Goal: Task Accomplishment & Management: Manage account settings

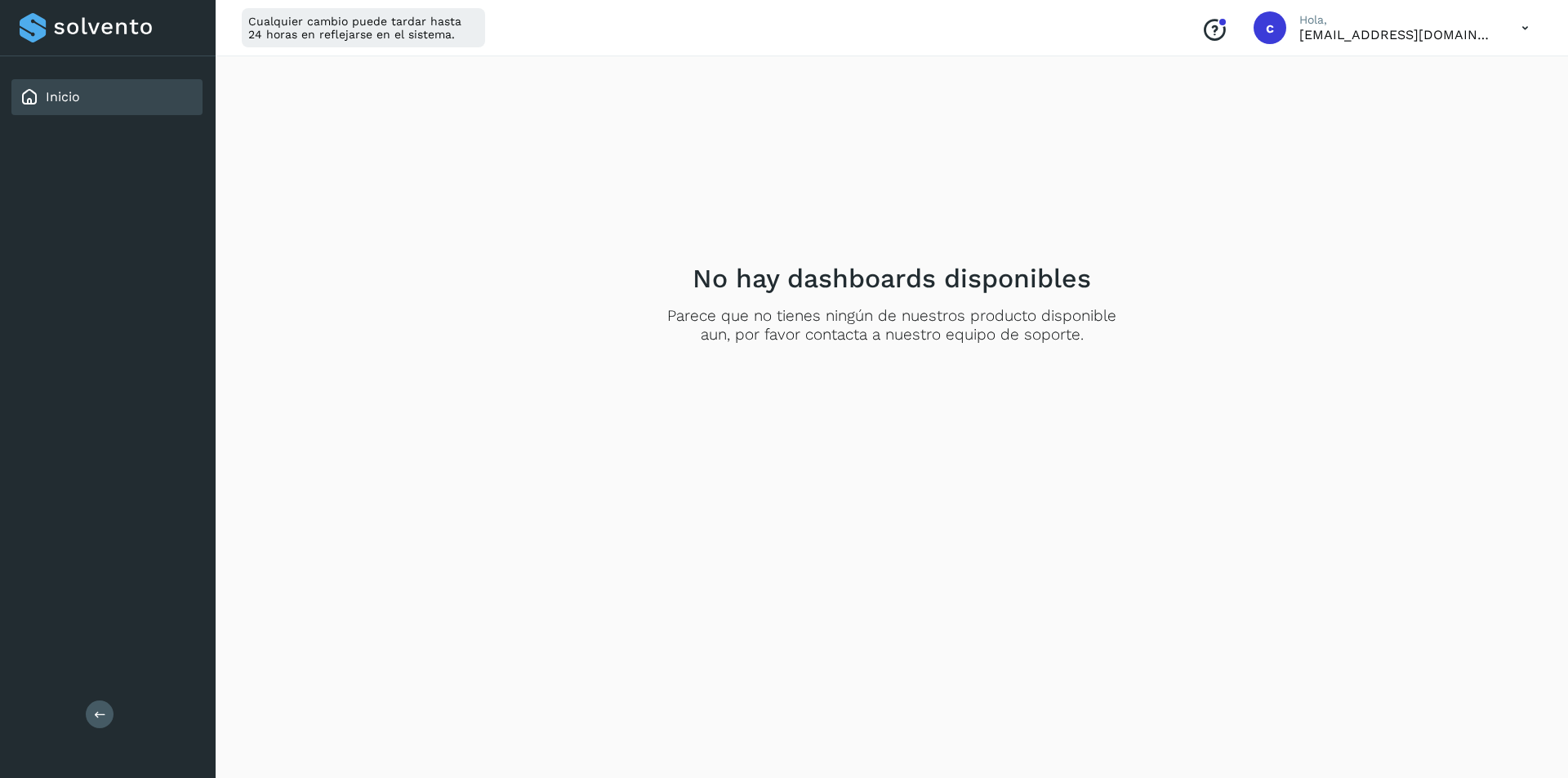
click at [157, 106] on div "Inicio" at bounding box center [106, 97] width 191 height 36
click at [104, 31] on div at bounding box center [107, 27] width 177 height 29
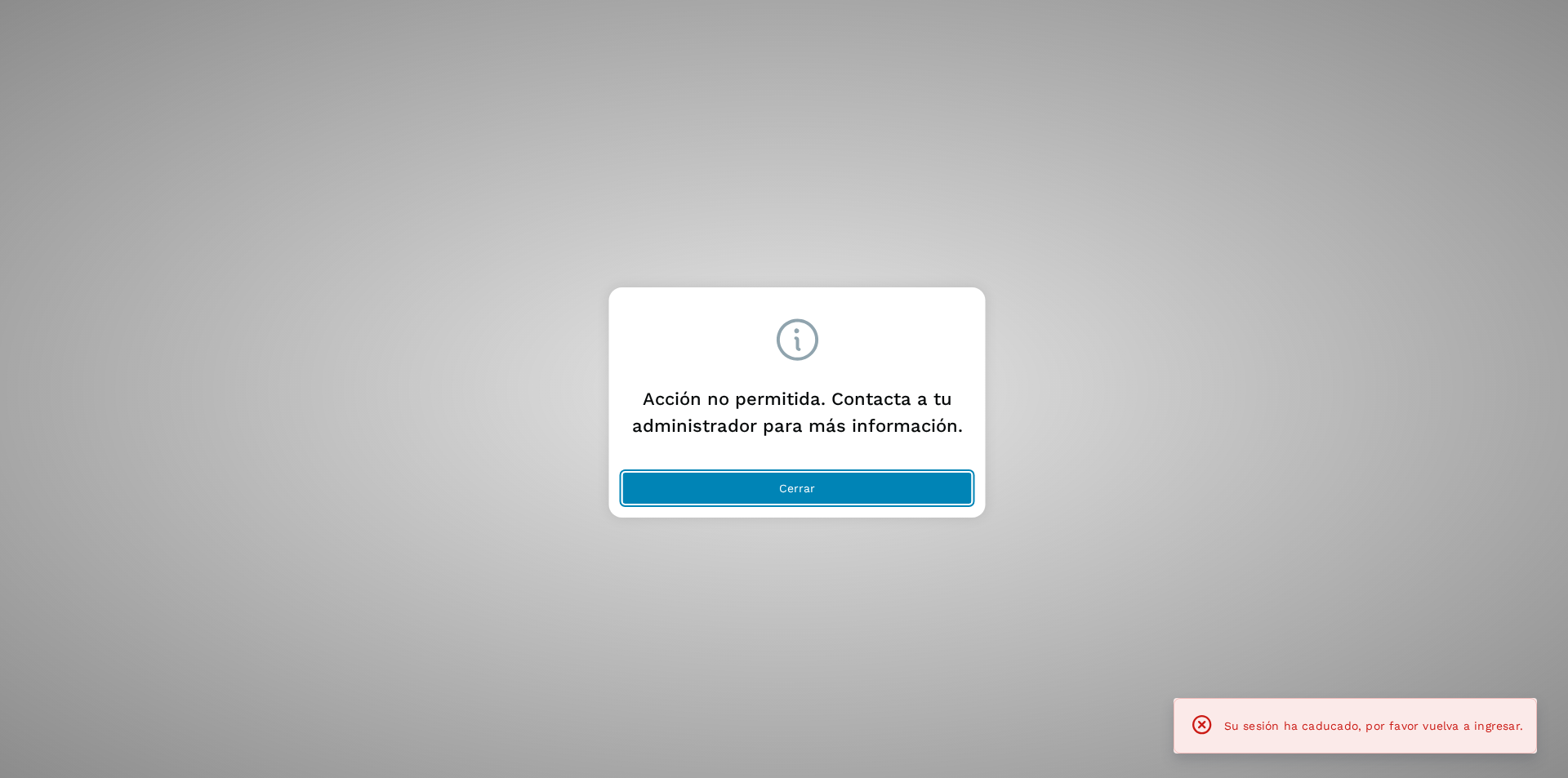
click at [799, 493] on span "Cerrar" at bounding box center [797, 488] width 36 height 11
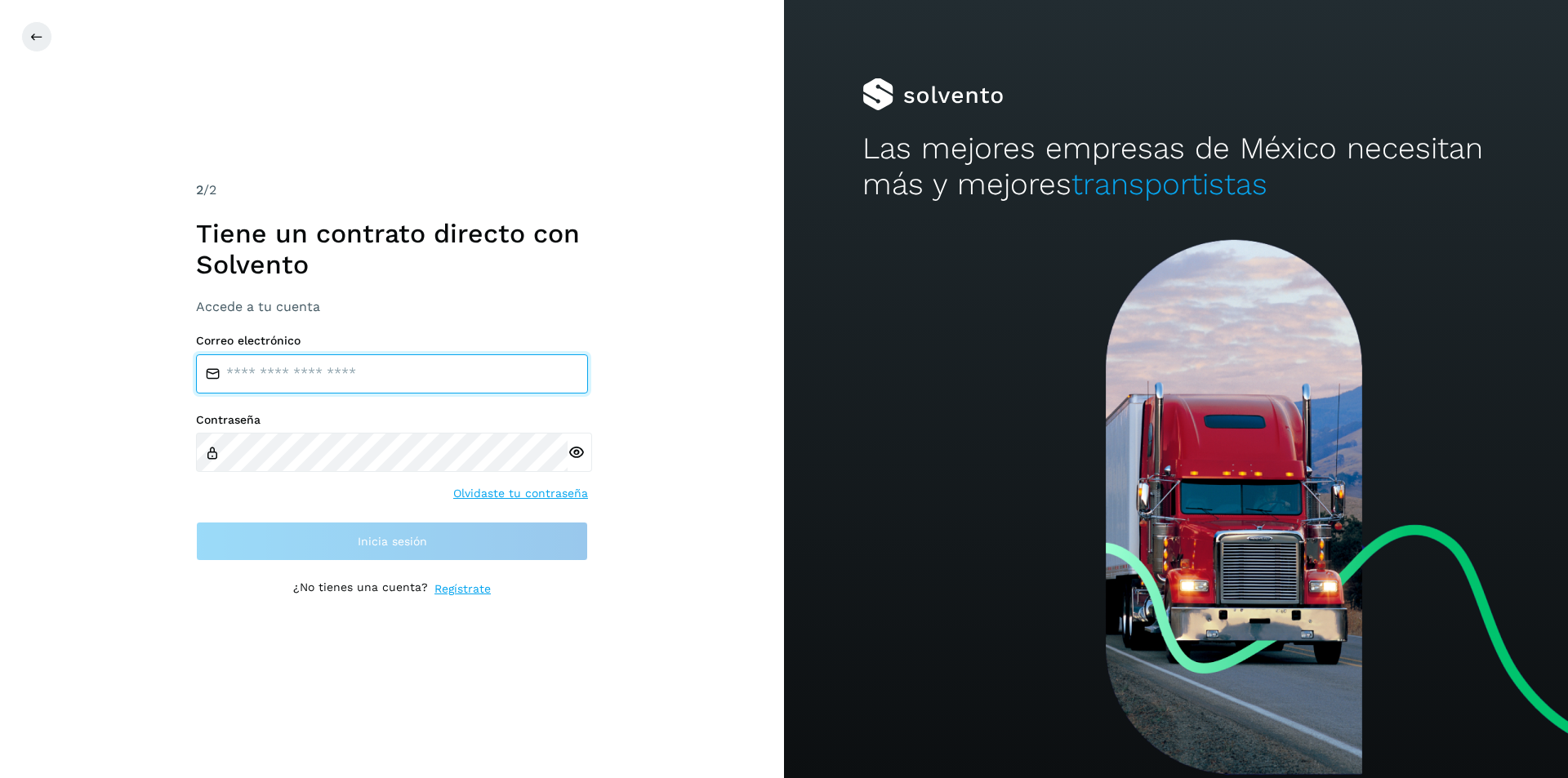
click at [349, 372] on input "email" at bounding box center [392, 374] width 392 height 40
type input "**********"
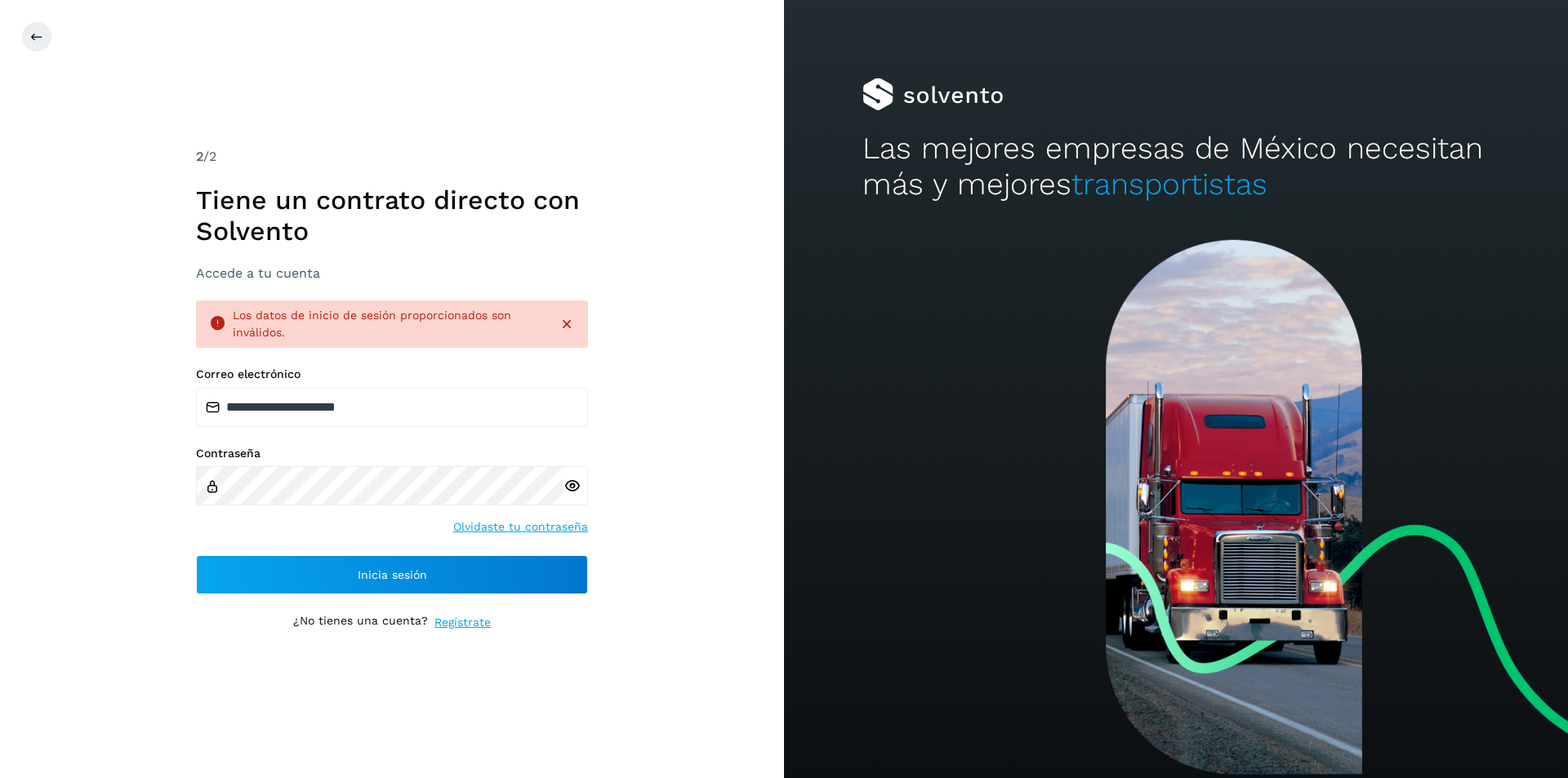
click at [578, 490] on icon at bounding box center [573, 486] width 18 height 18
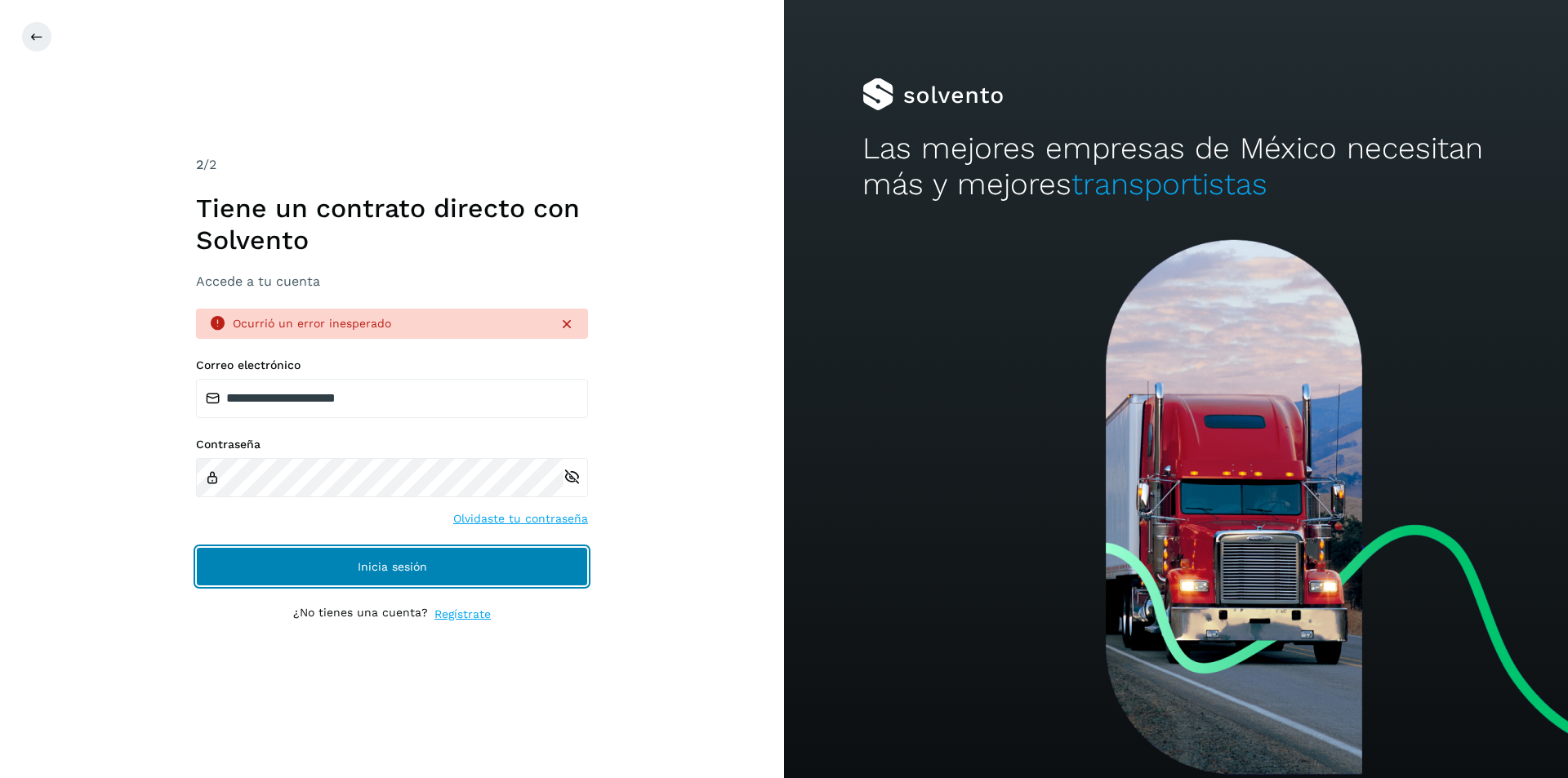
click at [419, 566] on span "Inicia sesión" at bounding box center [392, 566] width 69 height 11
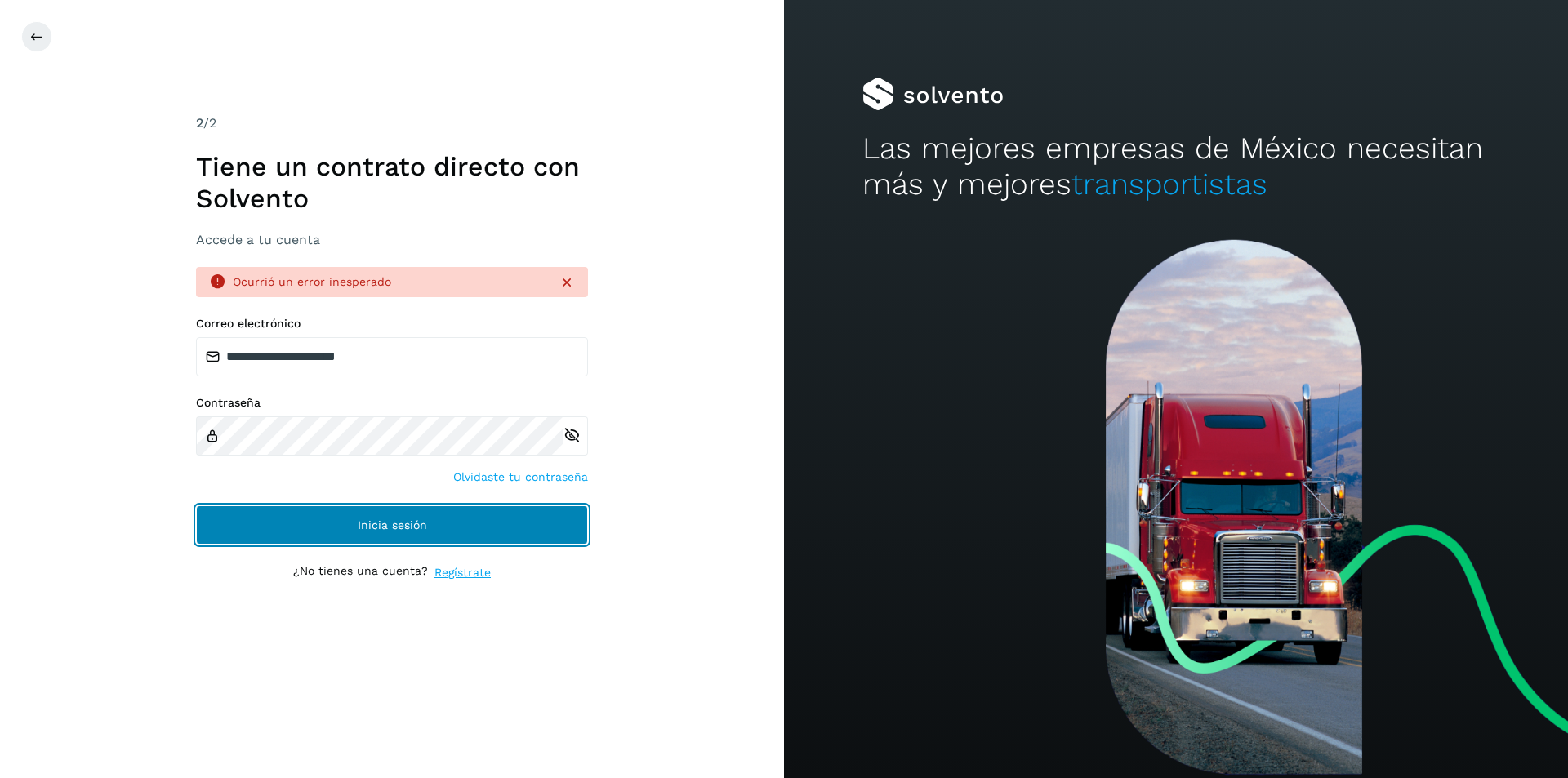
click at [419, 520] on span "Inicia sesión" at bounding box center [392, 525] width 69 height 11
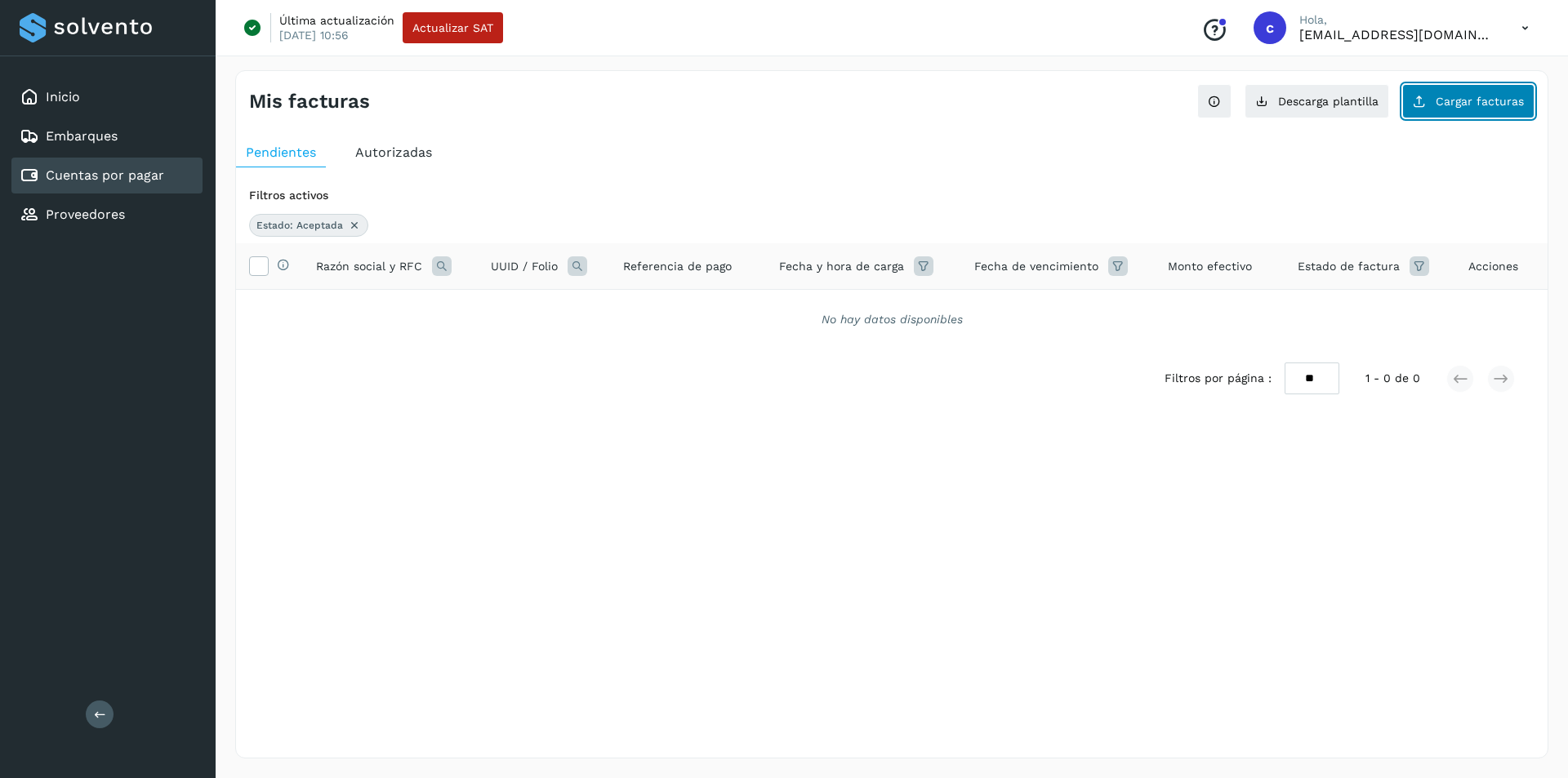
click at [1505, 94] on button "Cargar facturas" at bounding box center [1468, 101] width 132 height 34
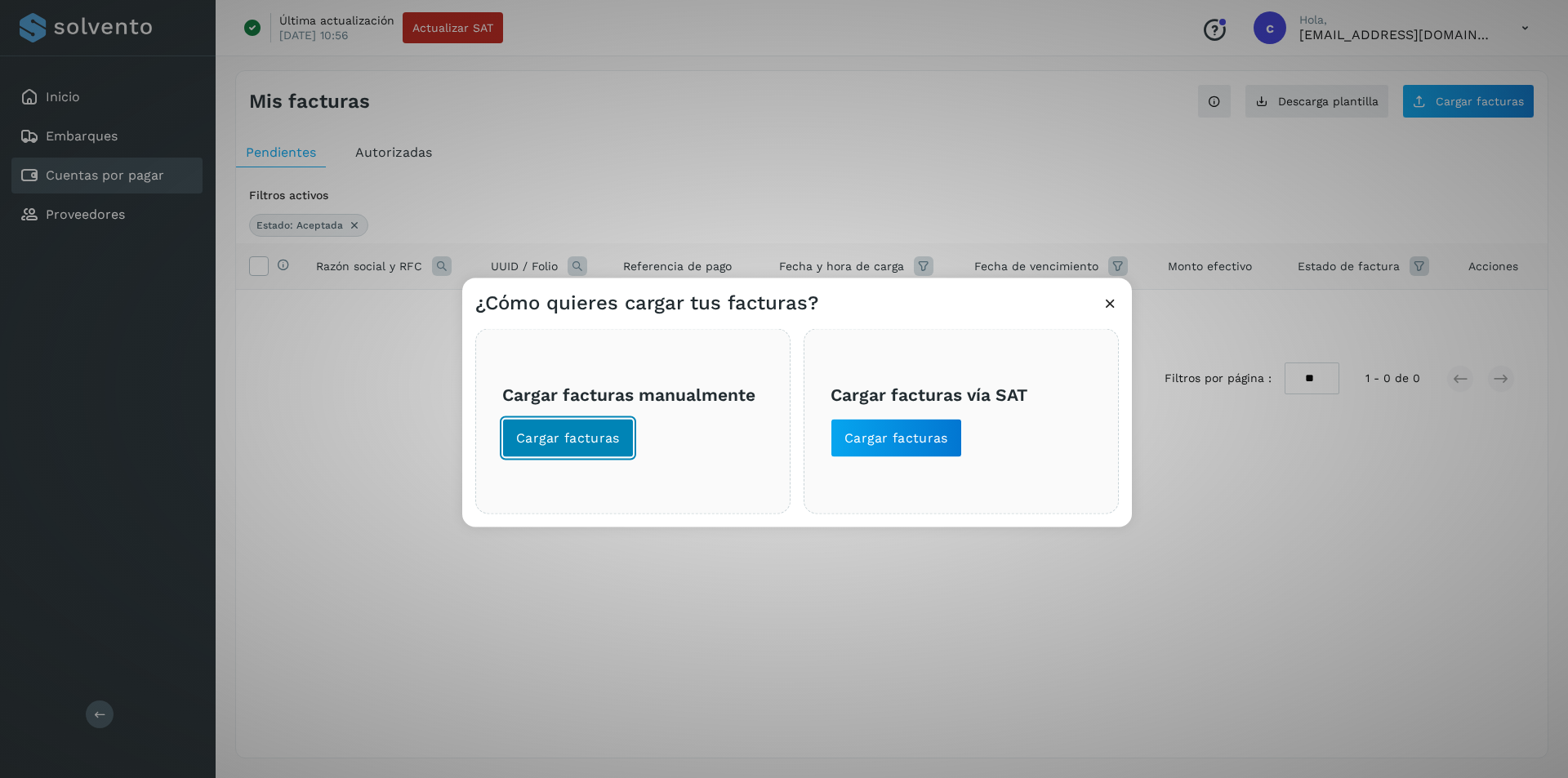
click at [557, 429] on span "Cargar facturas" at bounding box center [568, 438] width 104 height 18
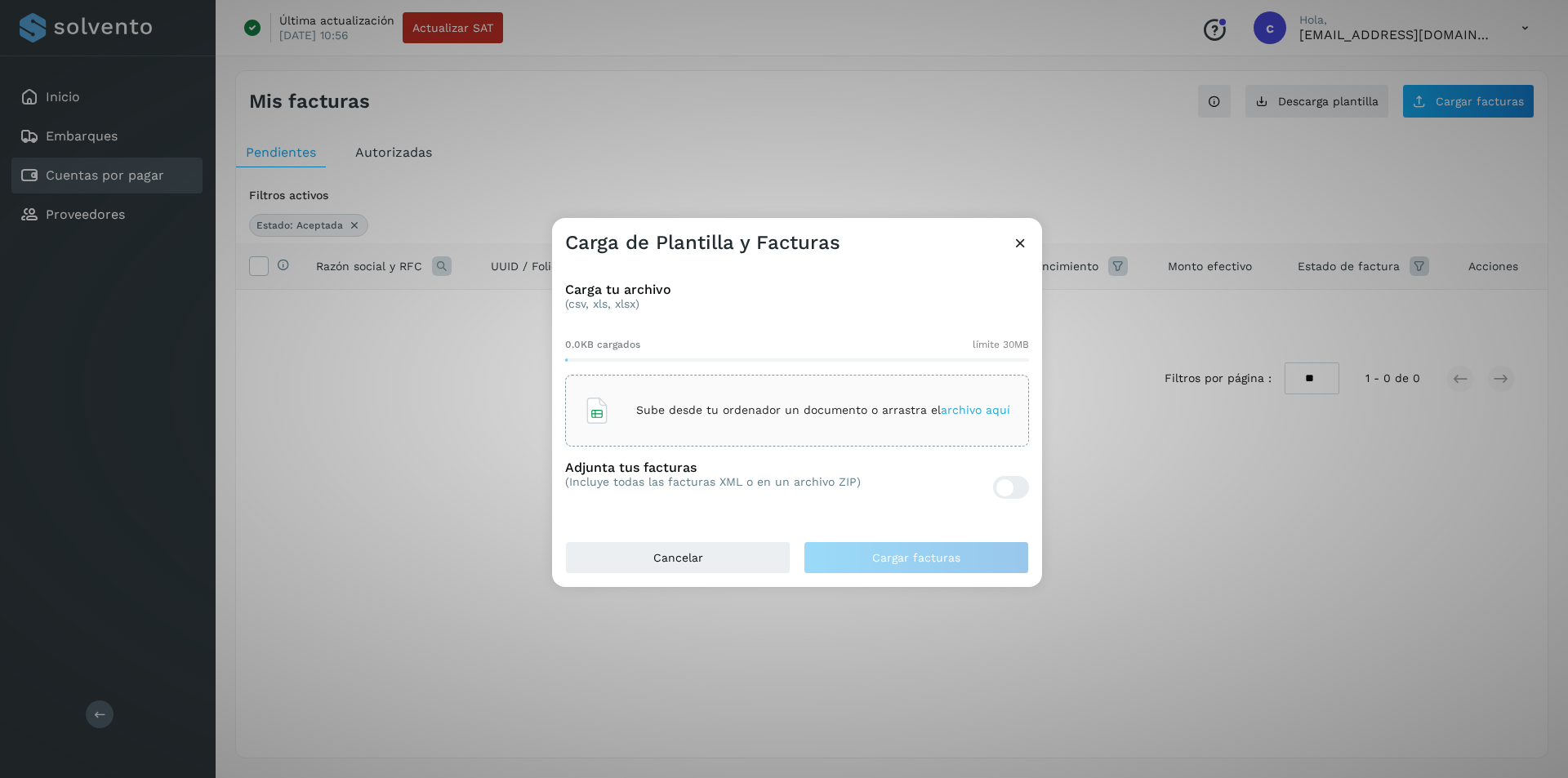
click at [943, 418] on div "Sube desde tu ordenador un documento o arrastra el archivo aquí" at bounding box center [797, 411] width 427 height 44
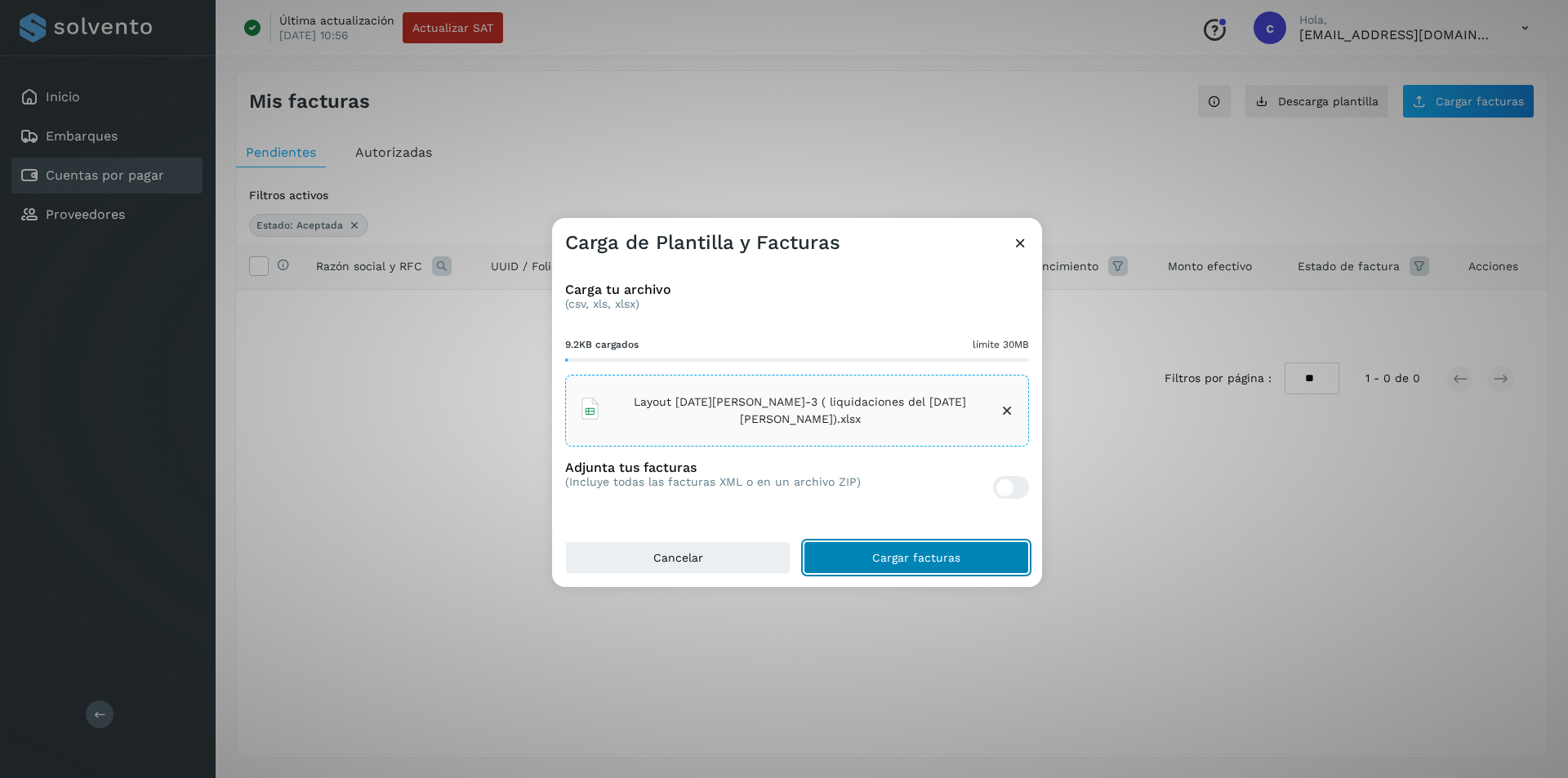
click at [932, 558] on span "Cargar facturas" at bounding box center [916, 557] width 88 height 11
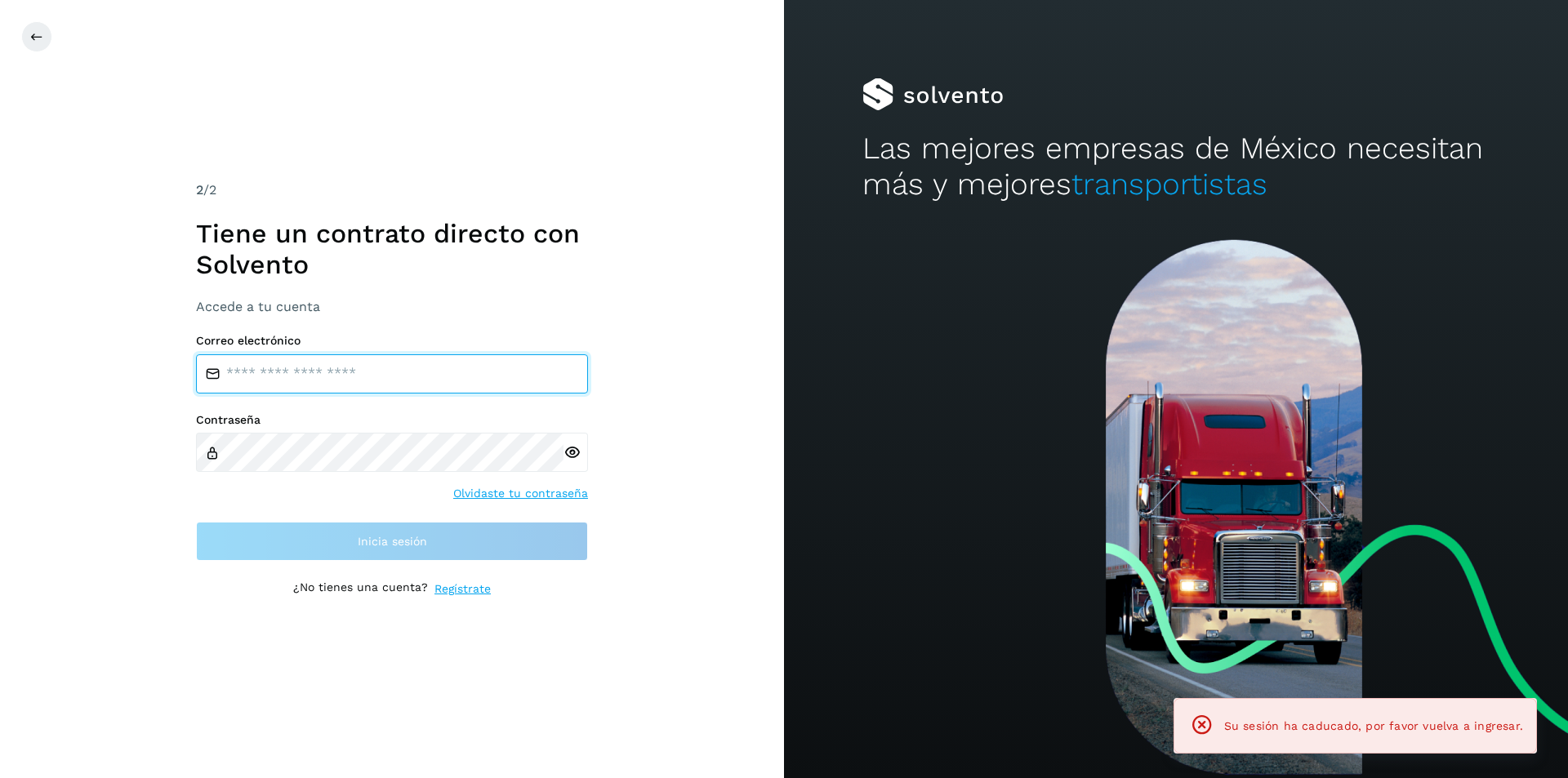
click at [398, 372] on input "email" at bounding box center [392, 374] width 392 height 40
type input "**********"
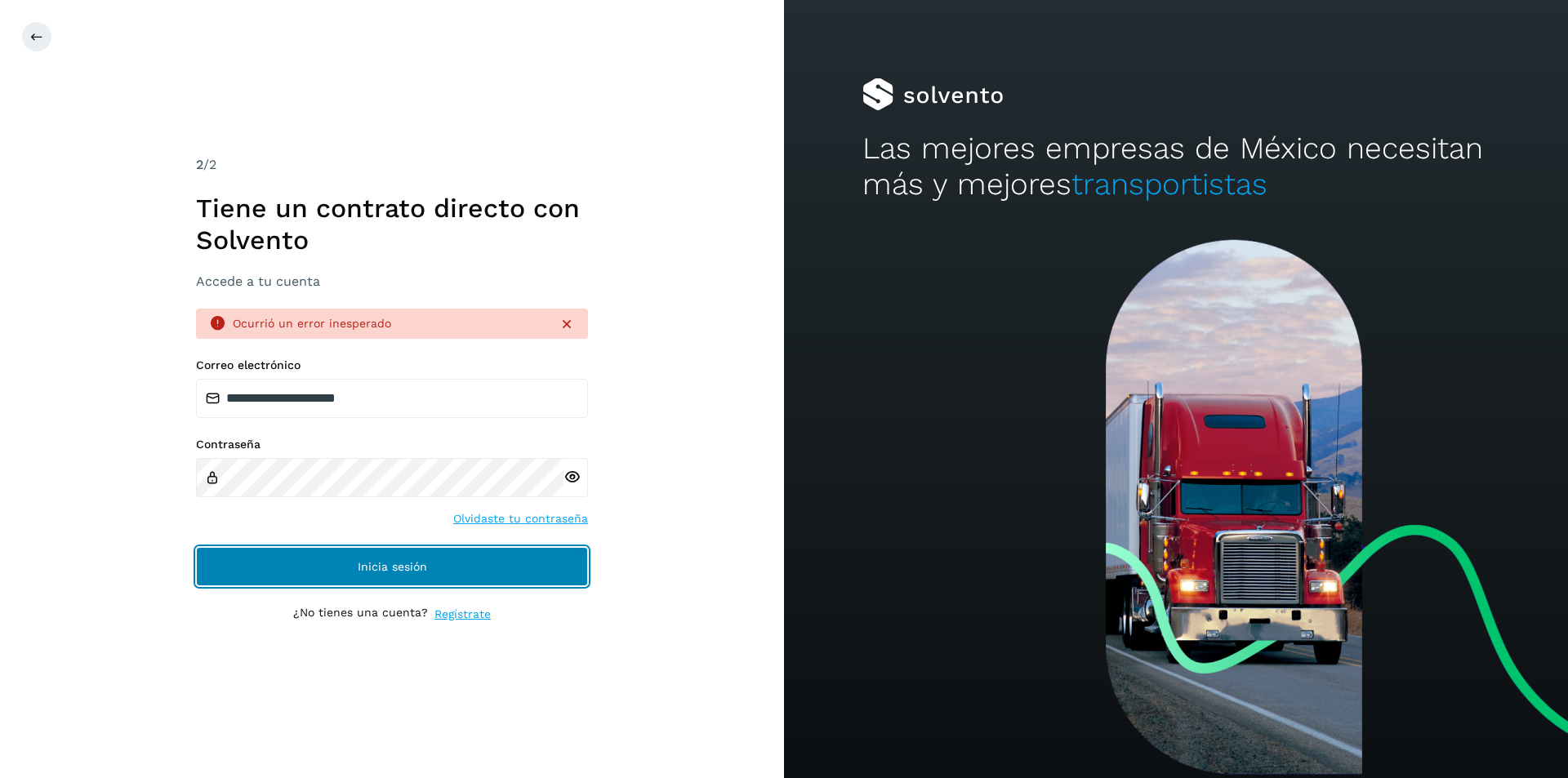
click at [466, 552] on button "Inicia sesión" at bounding box center [392, 566] width 392 height 40
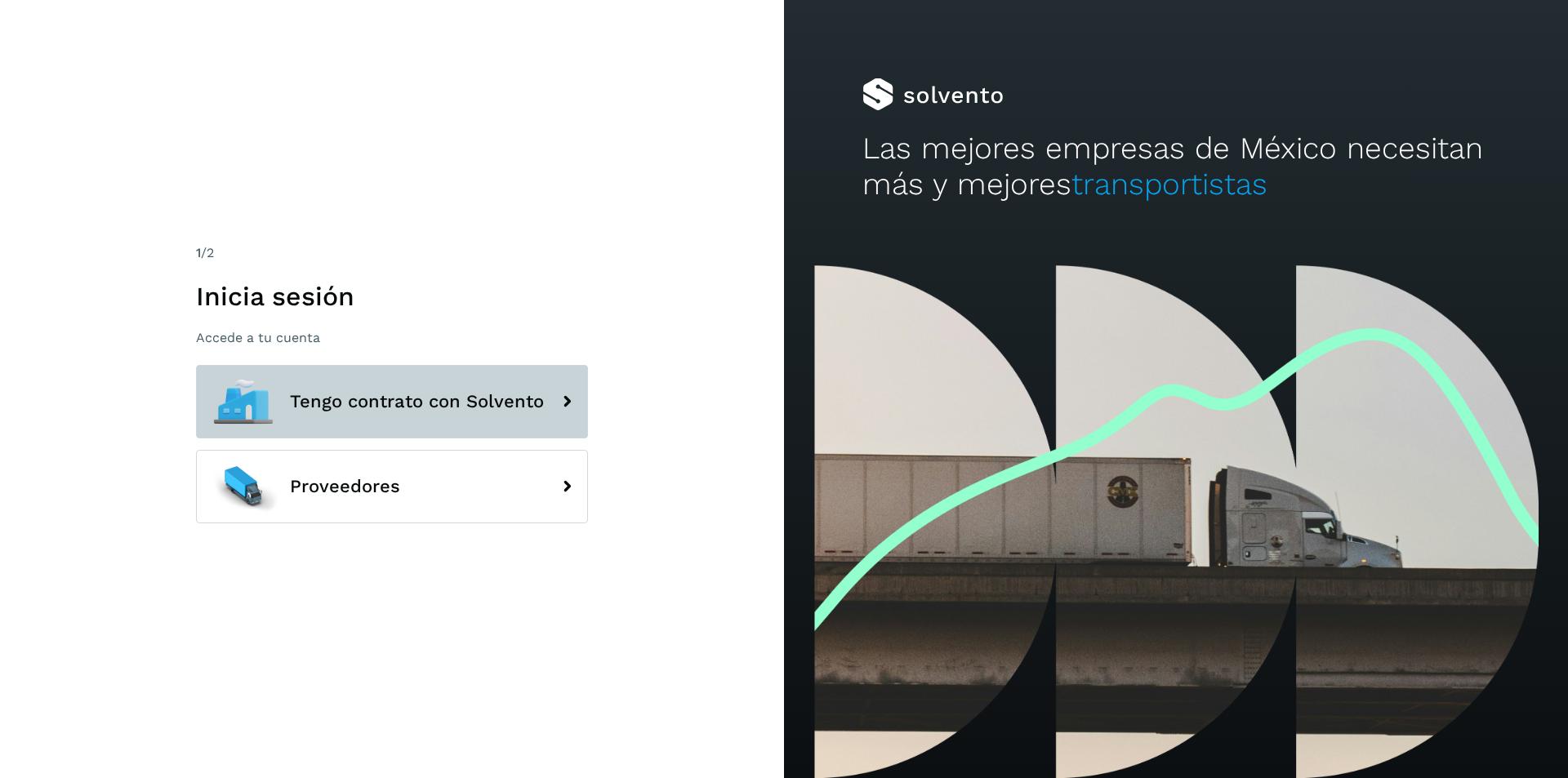
click at [504, 413] on button "Tengo contrato con Solvento" at bounding box center [392, 402] width 392 height 74
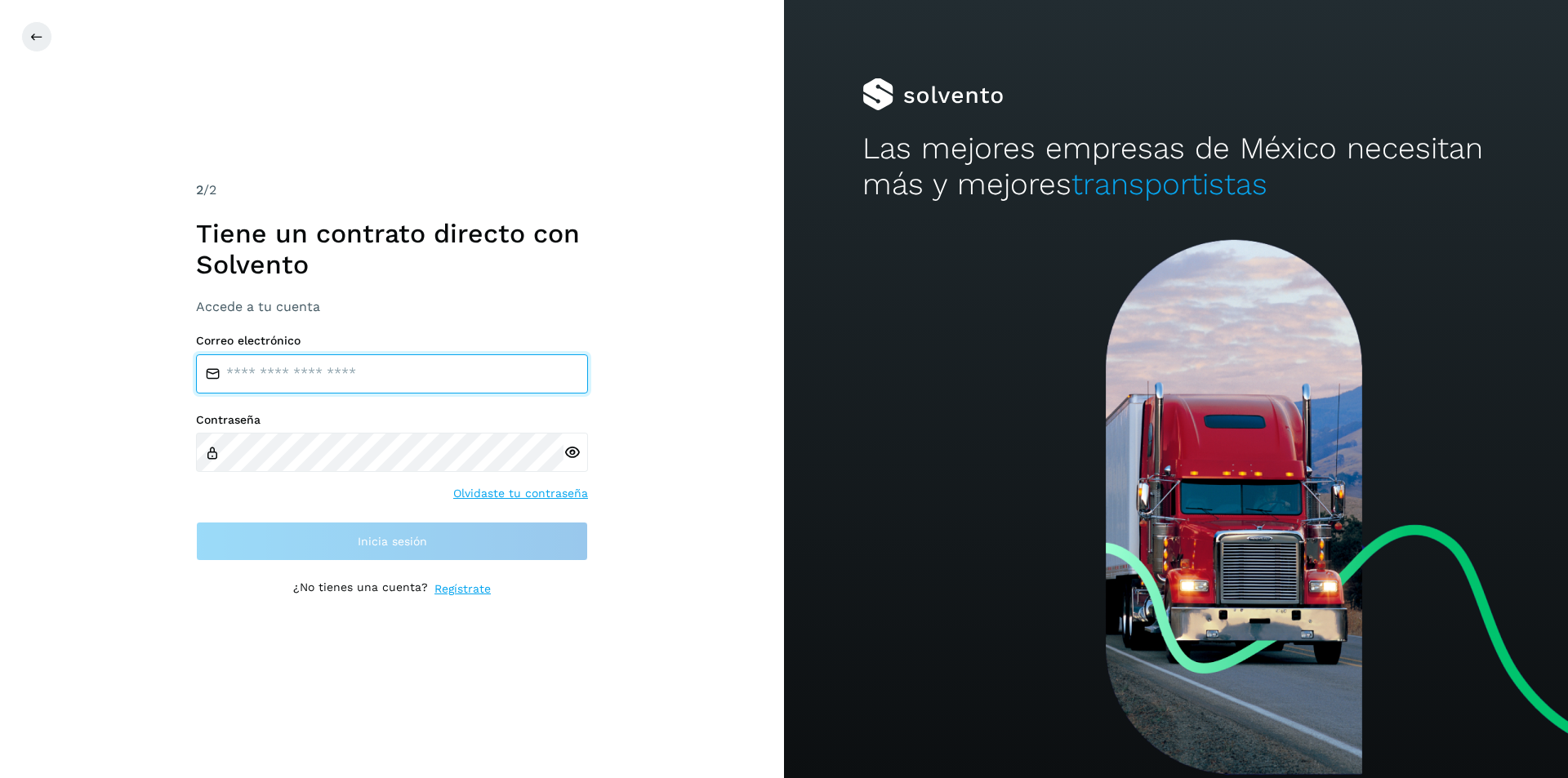
click at [382, 386] on input "email" at bounding box center [392, 374] width 392 height 40
type input "**********"
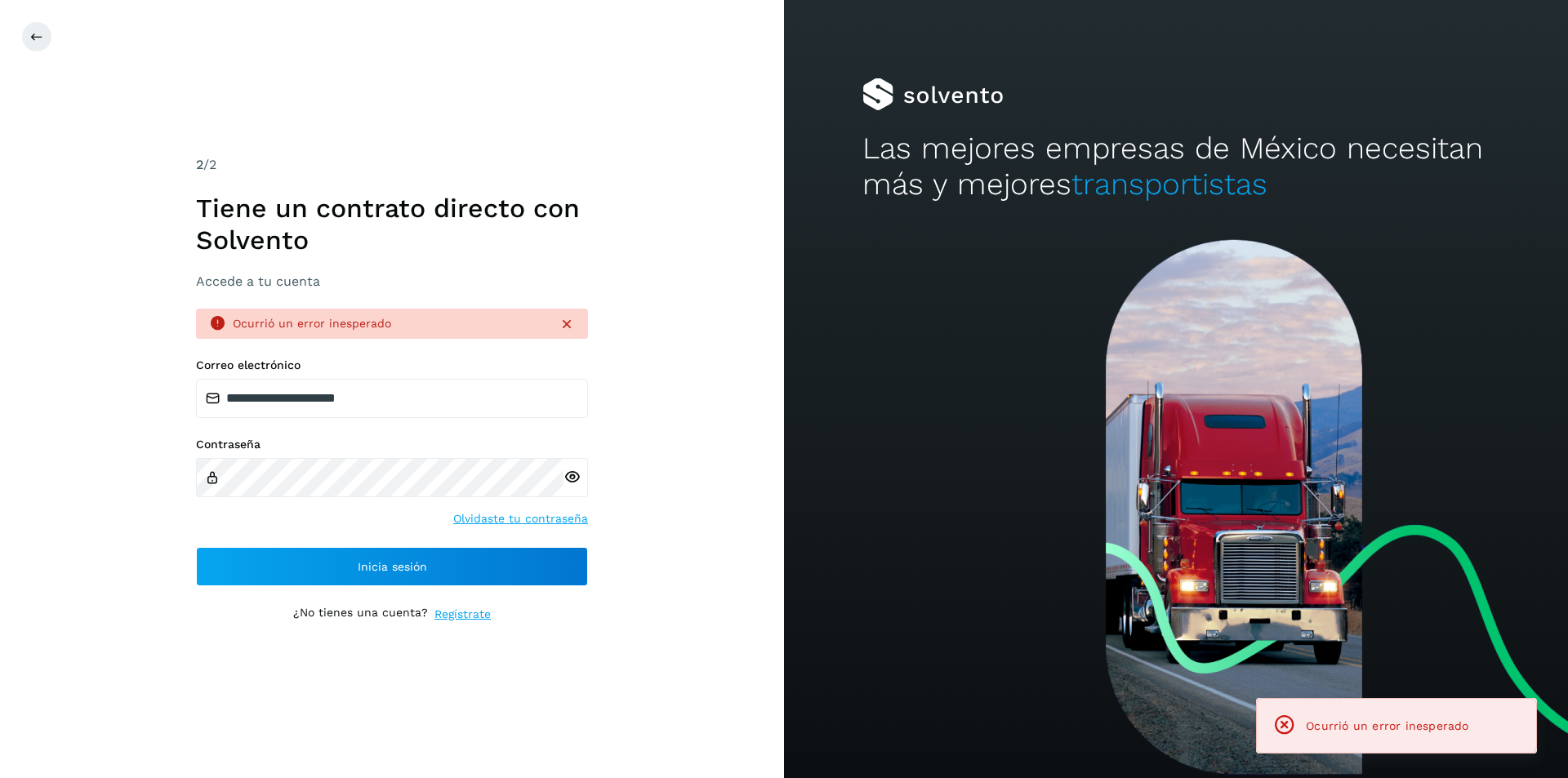
click at [576, 478] on icon at bounding box center [573, 477] width 18 height 18
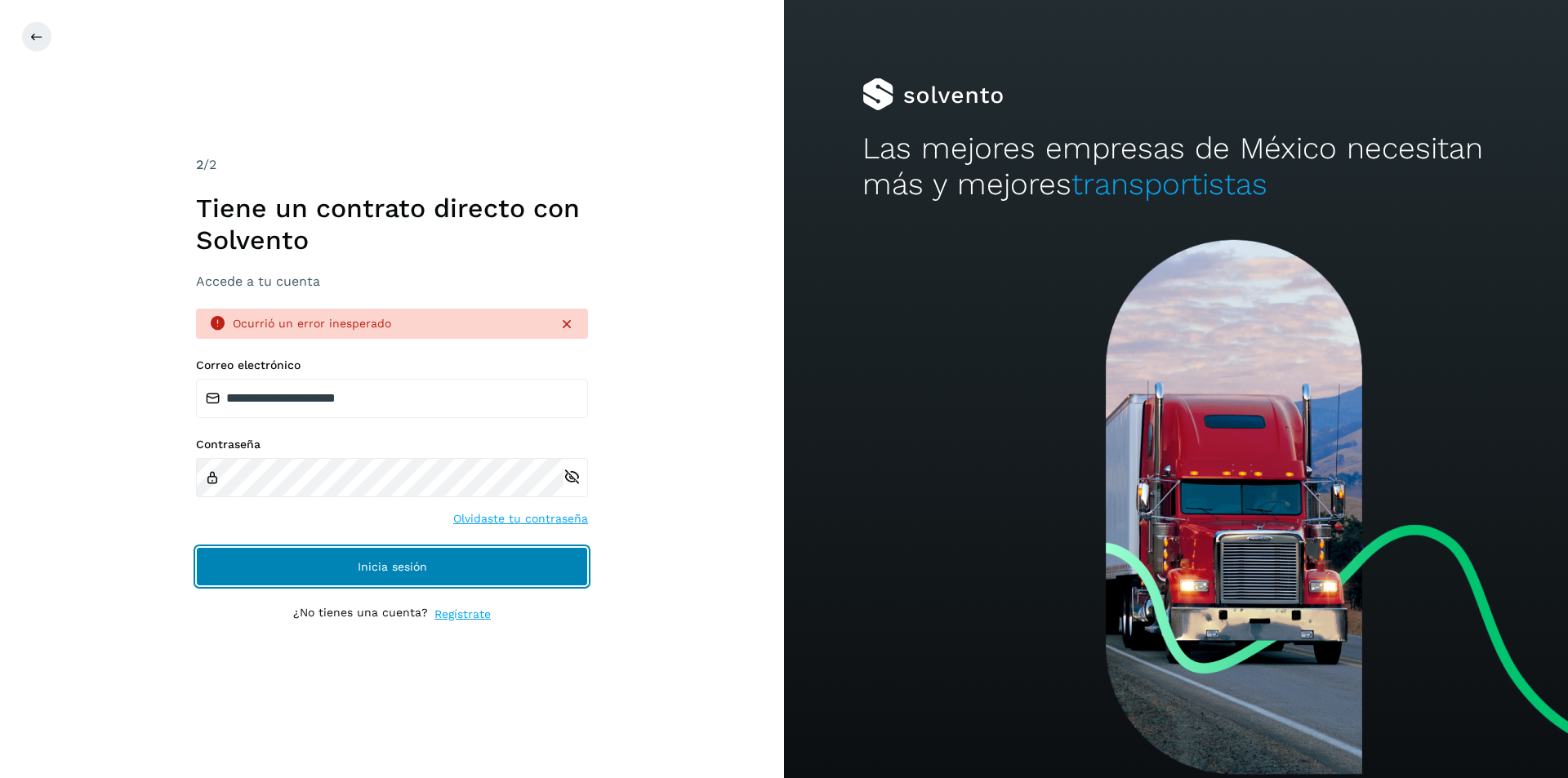
click at [544, 570] on button "Inicia sesión" at bounding box center [392, 566] width 392 height 40
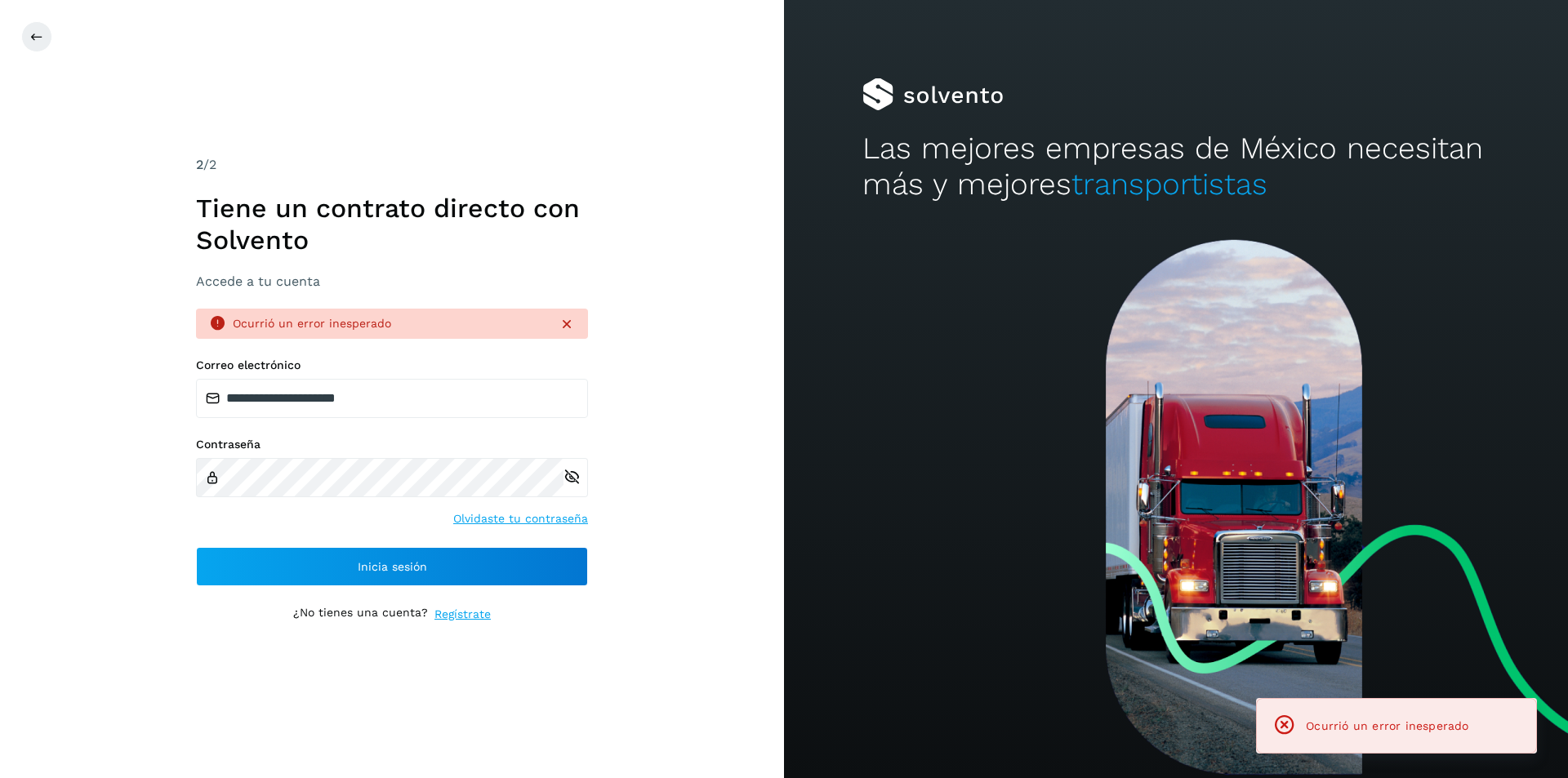
click at [955, 497] on div at bounding box center [1175, 508] width 784 height 539
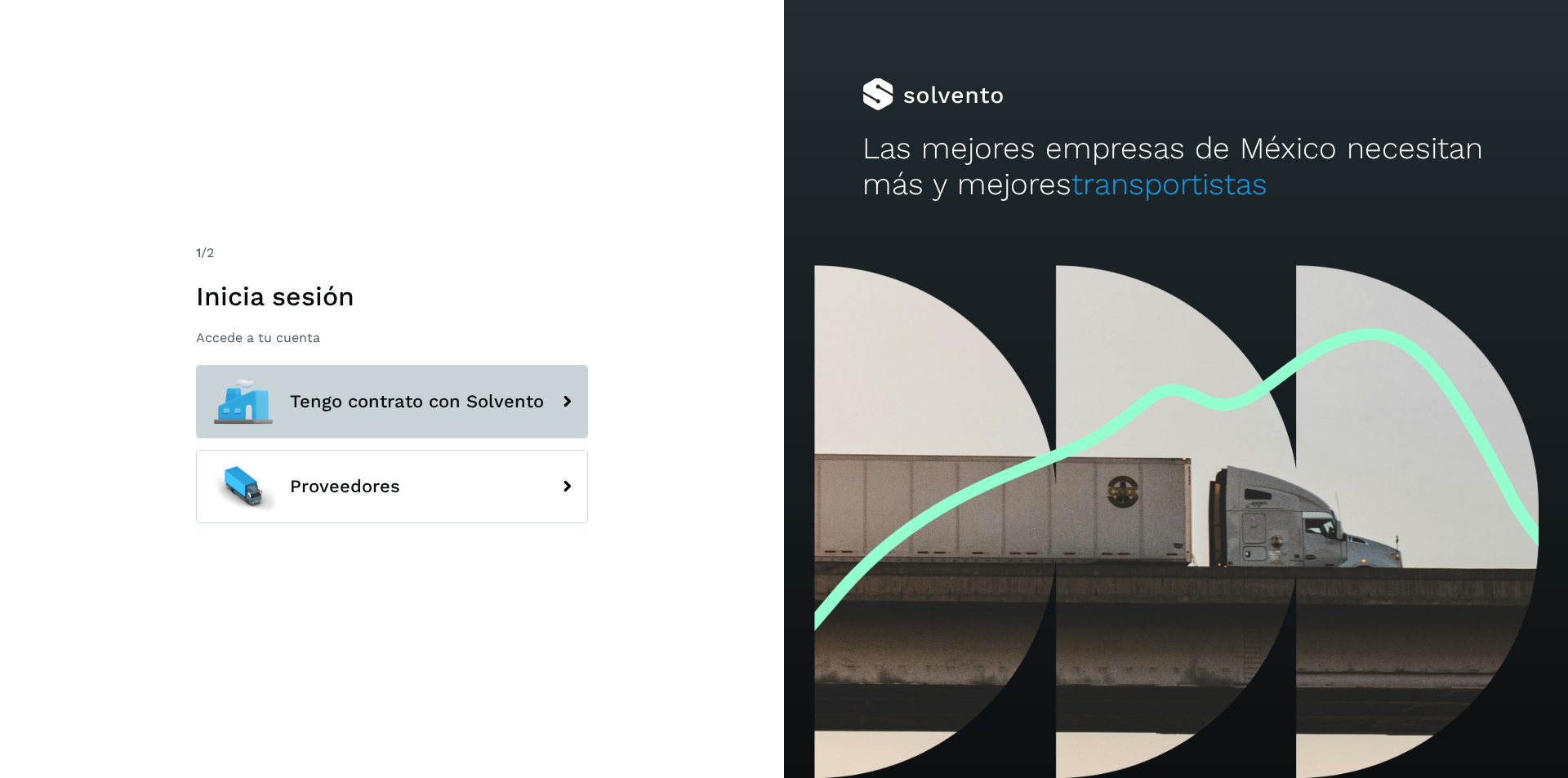
click at [507, 366] on button "Tengo contrato con Solvento" at bounding box center [392, 402] width 392 height 74
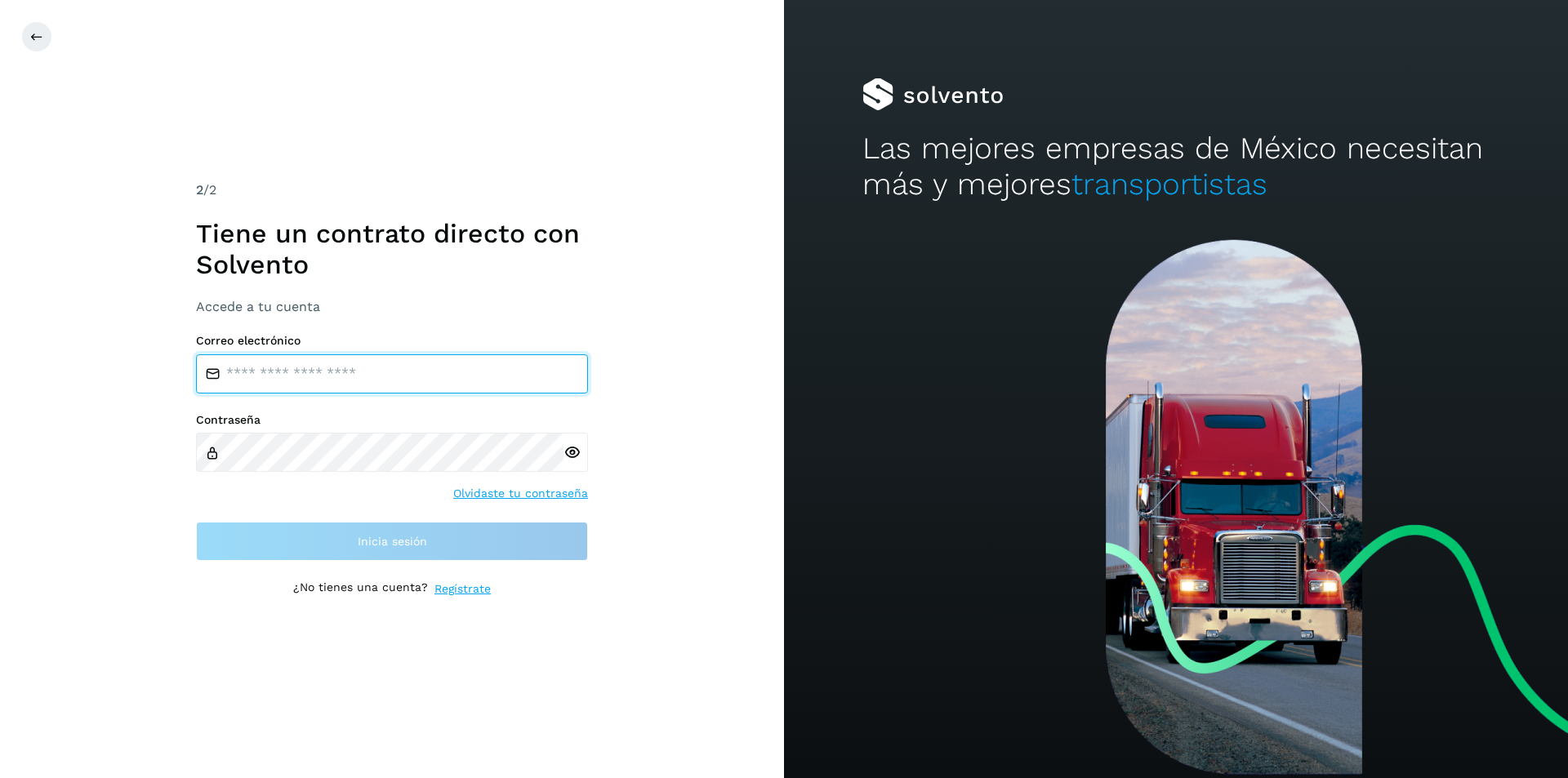
click at [402, 369] on input "email" at bounding box center [392, 374] width 392 height 40
type input "**********"
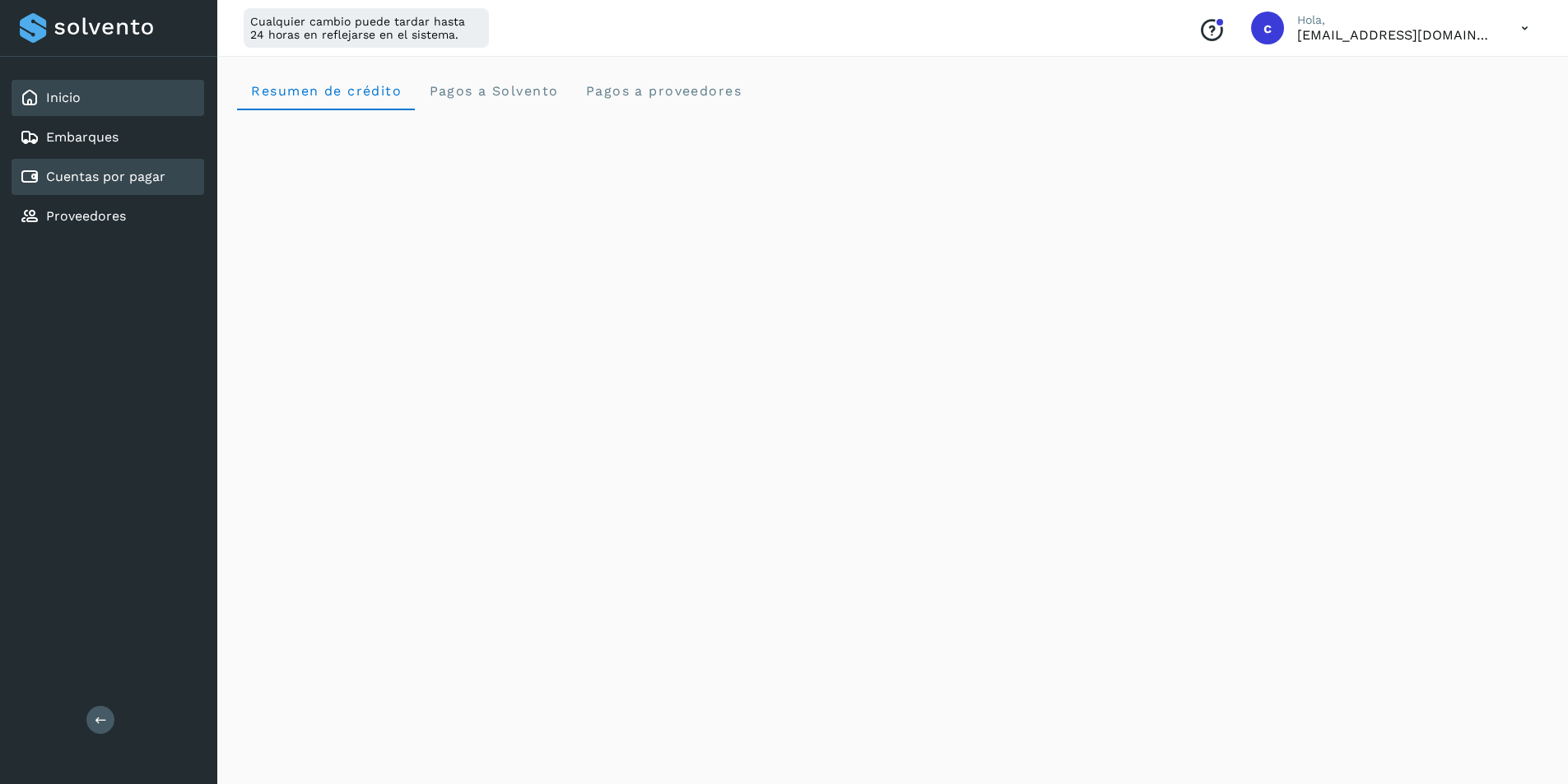
click at [131, 187] on div "Cuentas por pagar" at bounding box center [107, 176] width 192 height 36
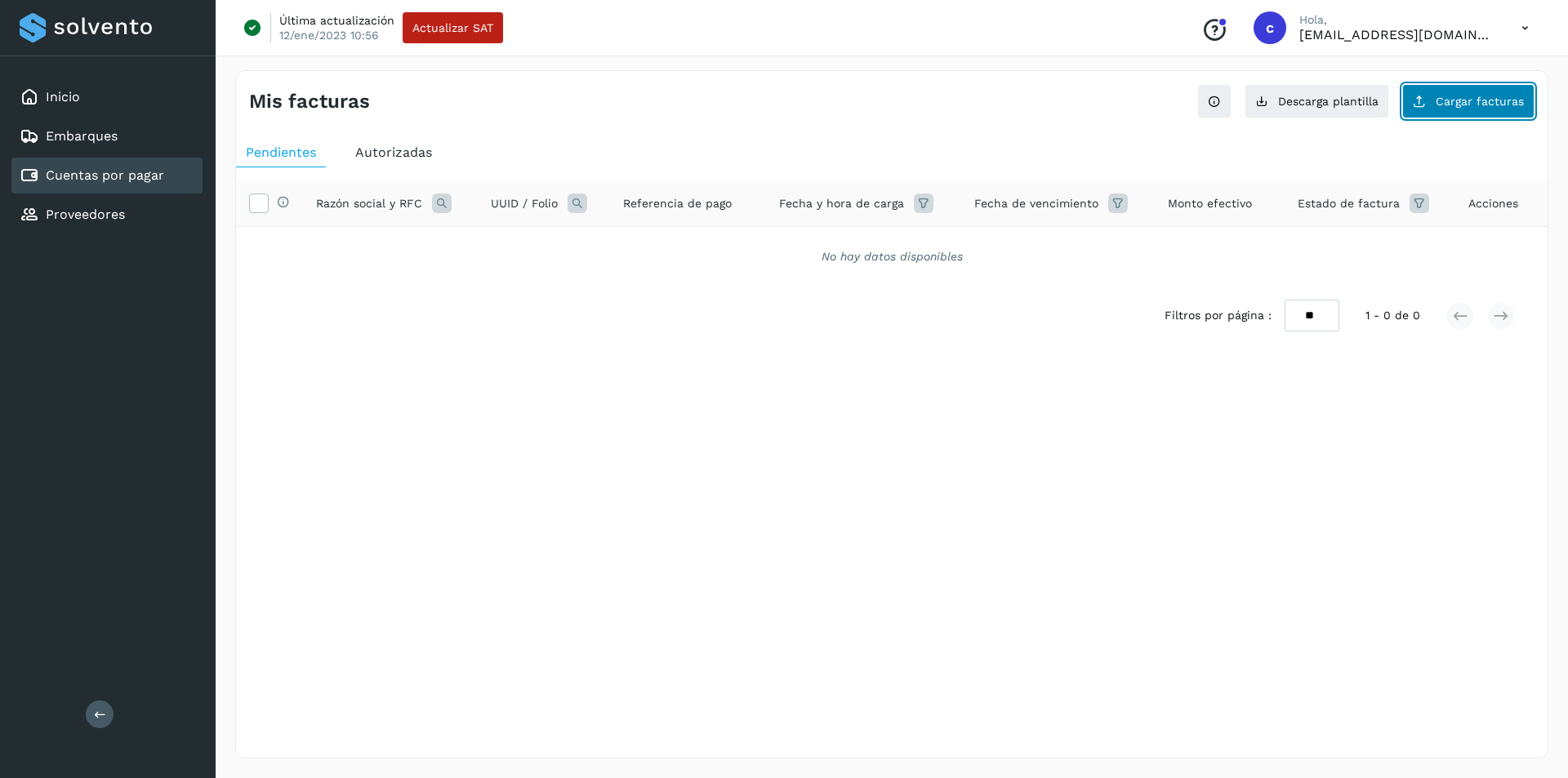
click at [1419, 98] on icon at bounding box center [1419, 101] width 13 height 13
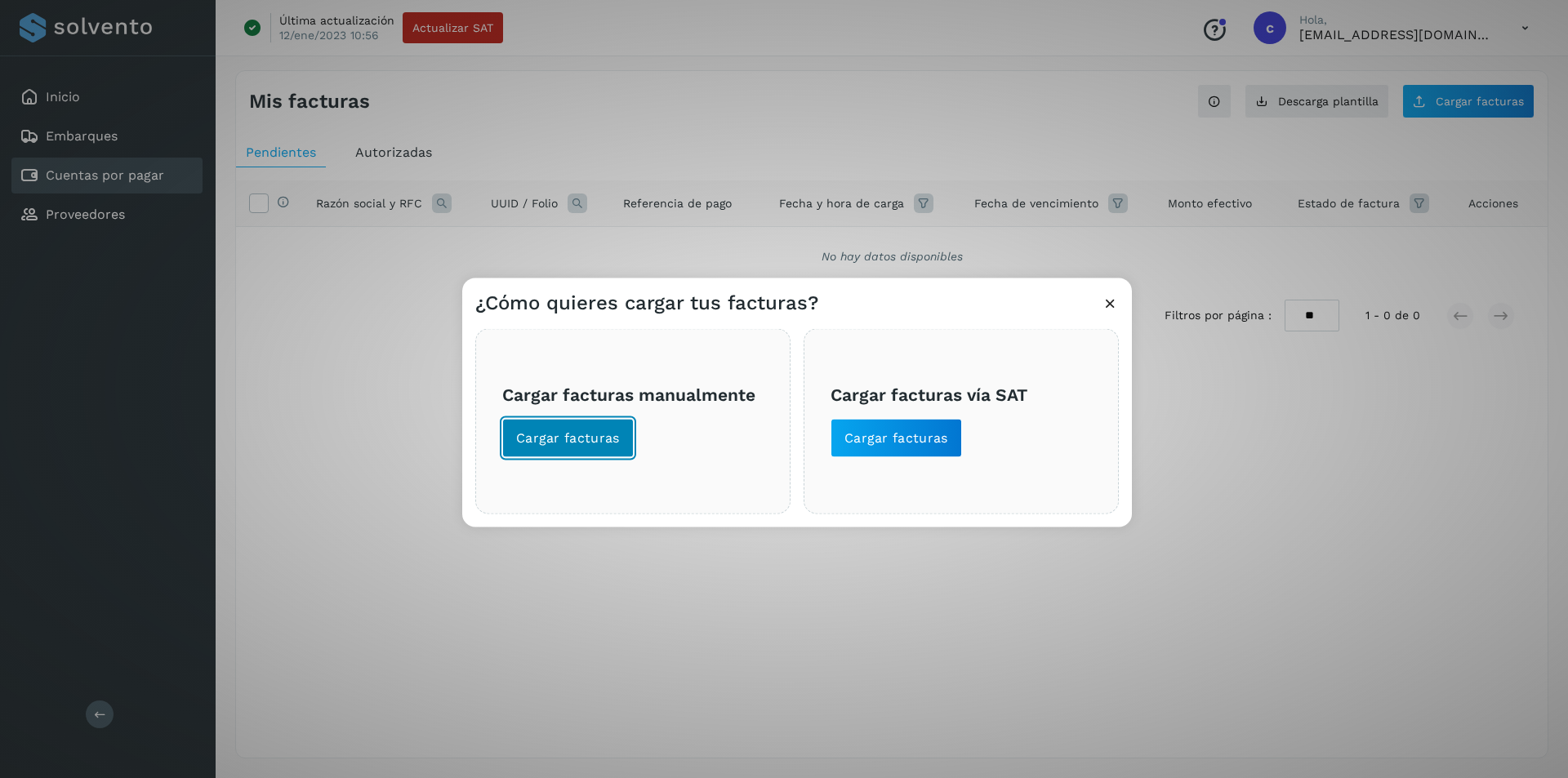
click at [567, 452] on button "Cargar facturas" at bounding box center [568, 437] width 132 height 40
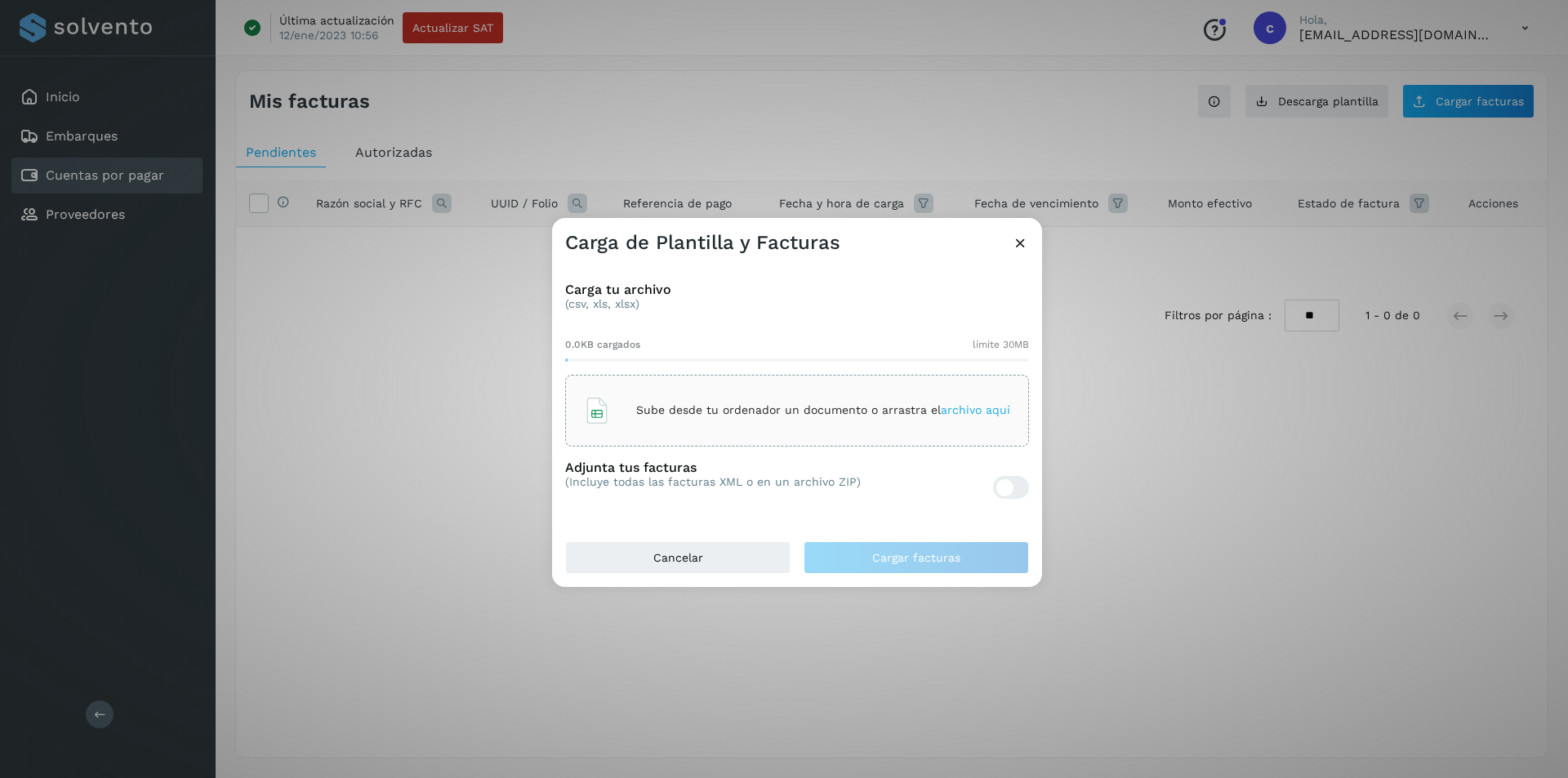
click at [747, 435] on div "Sube desde tu ordenador un documento o arrastra el archivo aquí" at bounding box center [797, 411] width 463 height 72
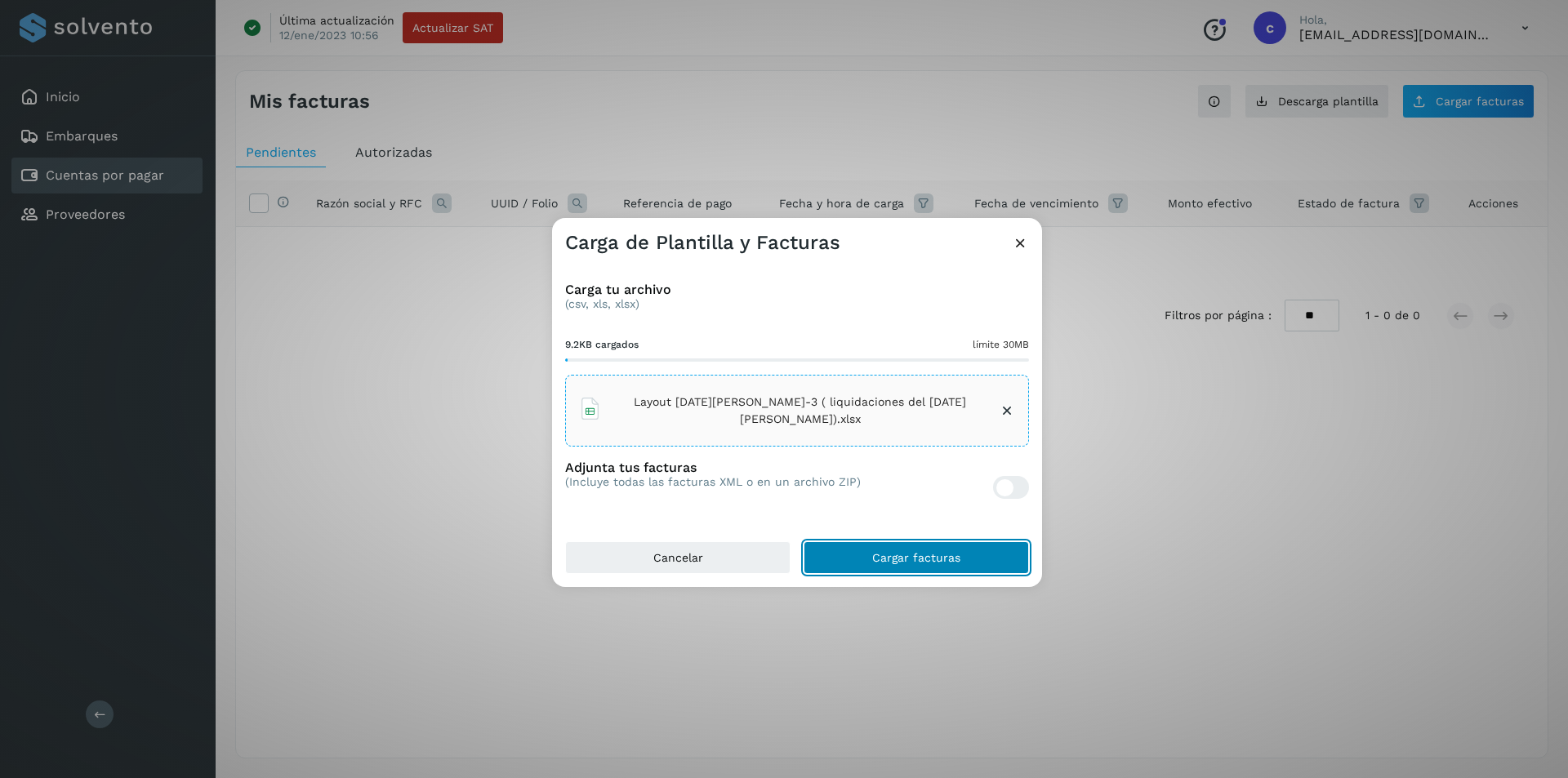
click at [909, 556] on span "Cargar facturas" at bounding box center [916, 557] width 88 height 11
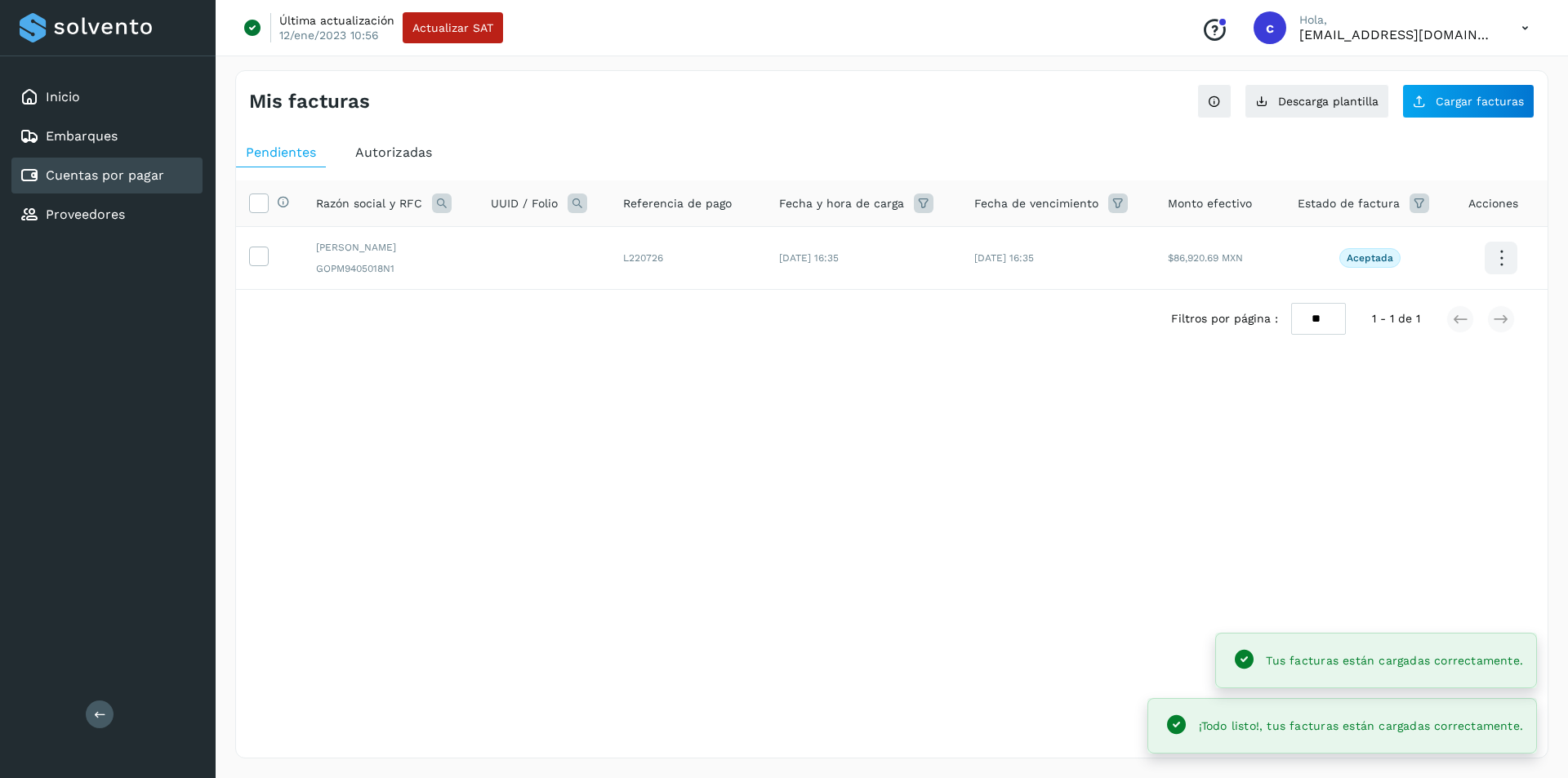
drag, startPoint x: 259, startPoint y: 203, endPoint x: 994, endPoint y: 223, distance: 735.3
click at [994, 223] on tr "Selecciona todas las facturas disponibles para autorización Razón social y RFC …" at bounding box center [891, 203] width 1311 height 47
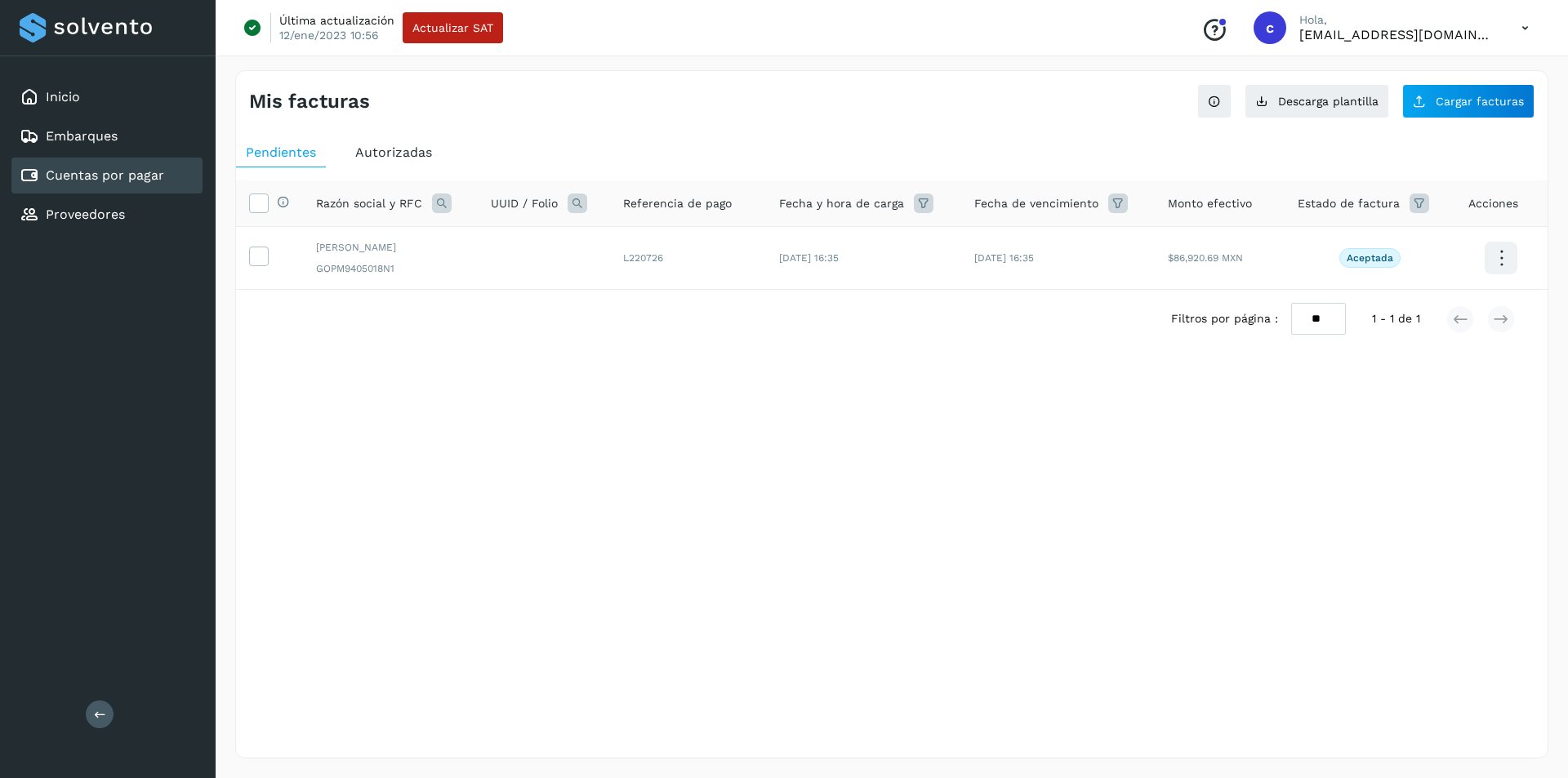
click at [1367, 556] on div "Mis facturas Ver instrucciones para cargar Facturas Descarga plantilla Cargar f…" at bounding box center [891, 414] width 1313 height 688
click at [254, 247] on icon at bounding box center [259, 255] width 18 height 18
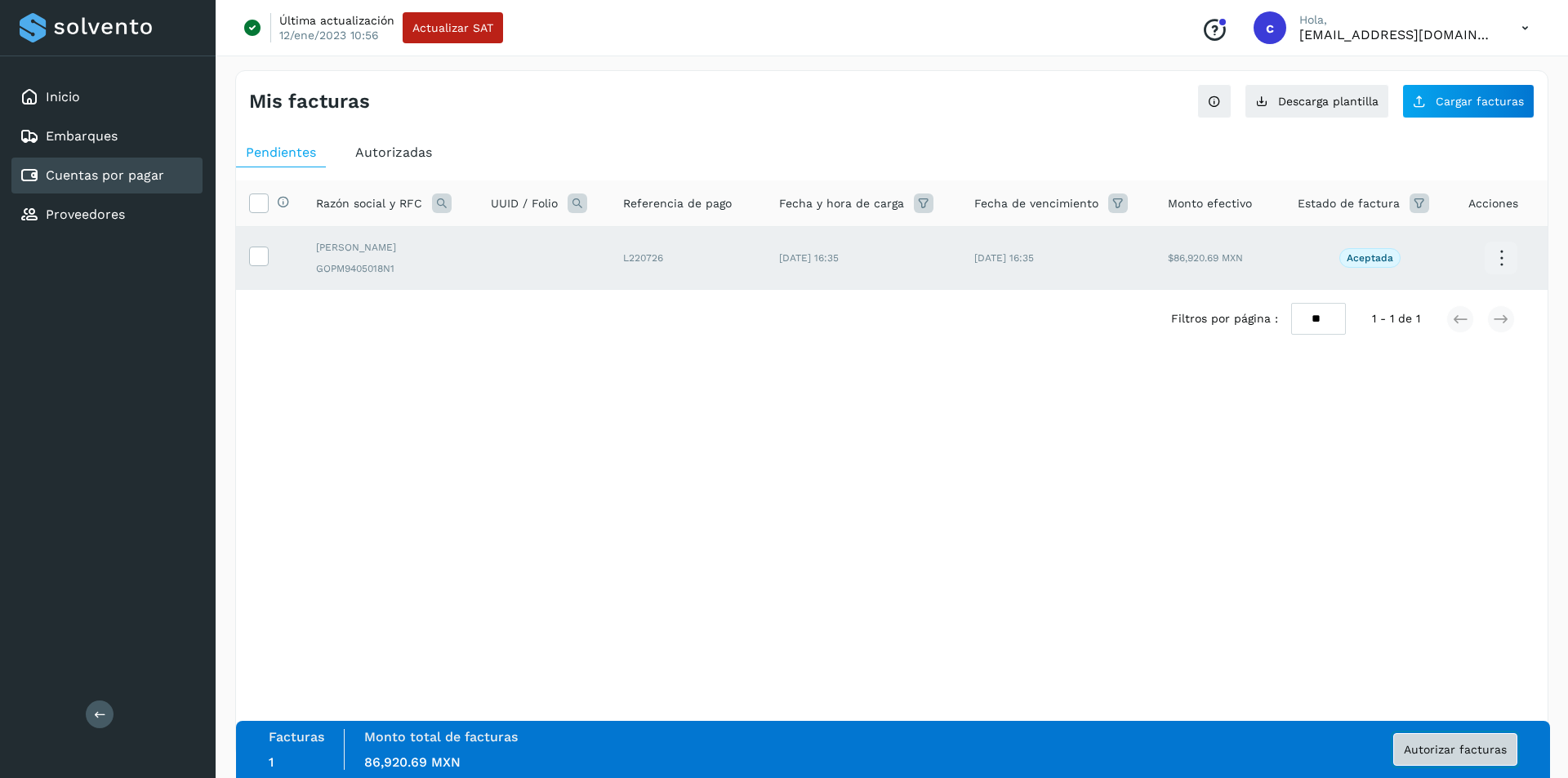
click at [1407, 753] on span "Autorizar facturas" at bounding box center [1455, 749] width 103 height 11
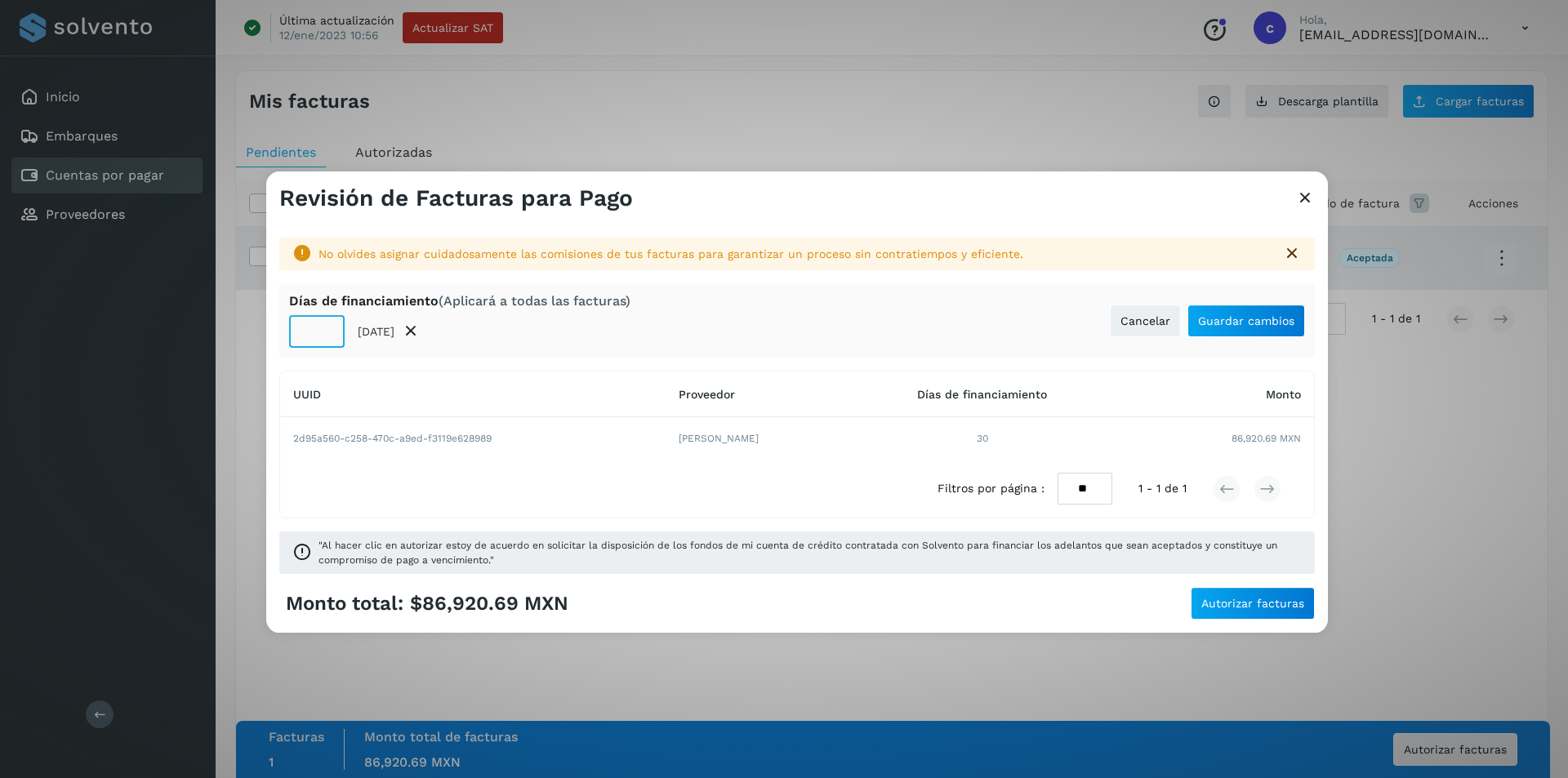
click at [314, 331] on input "**" at bounding box center [317, 331] width 55 height 33
type input "**"
click at [1237, 323] on span "Guardar cambios" at bounding box center [1246, 320] width 97 height 11
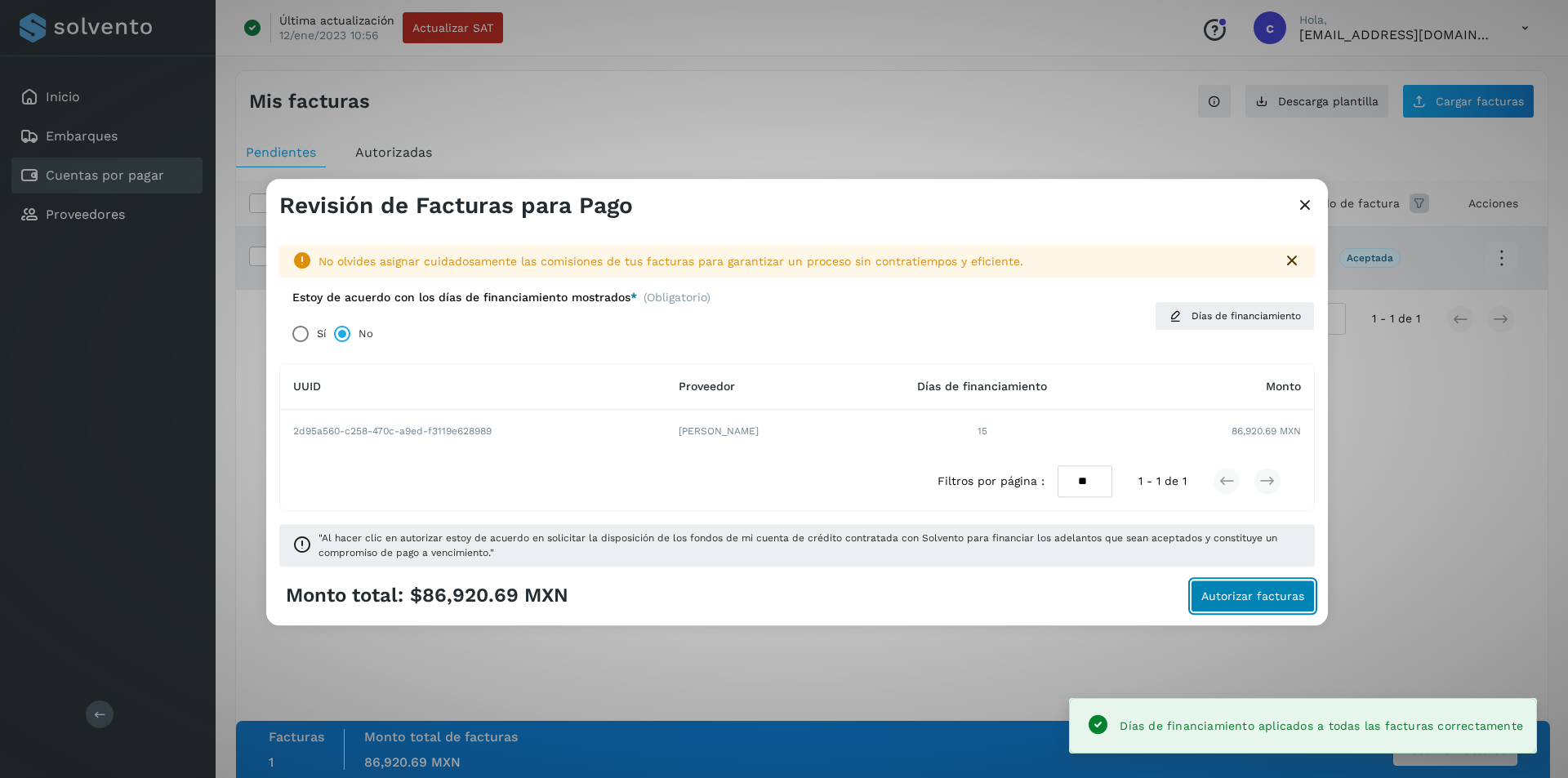
click at [1262, 595] on span "Autorizar facturas" at bounding box center [1252, 595] width 103 height 11
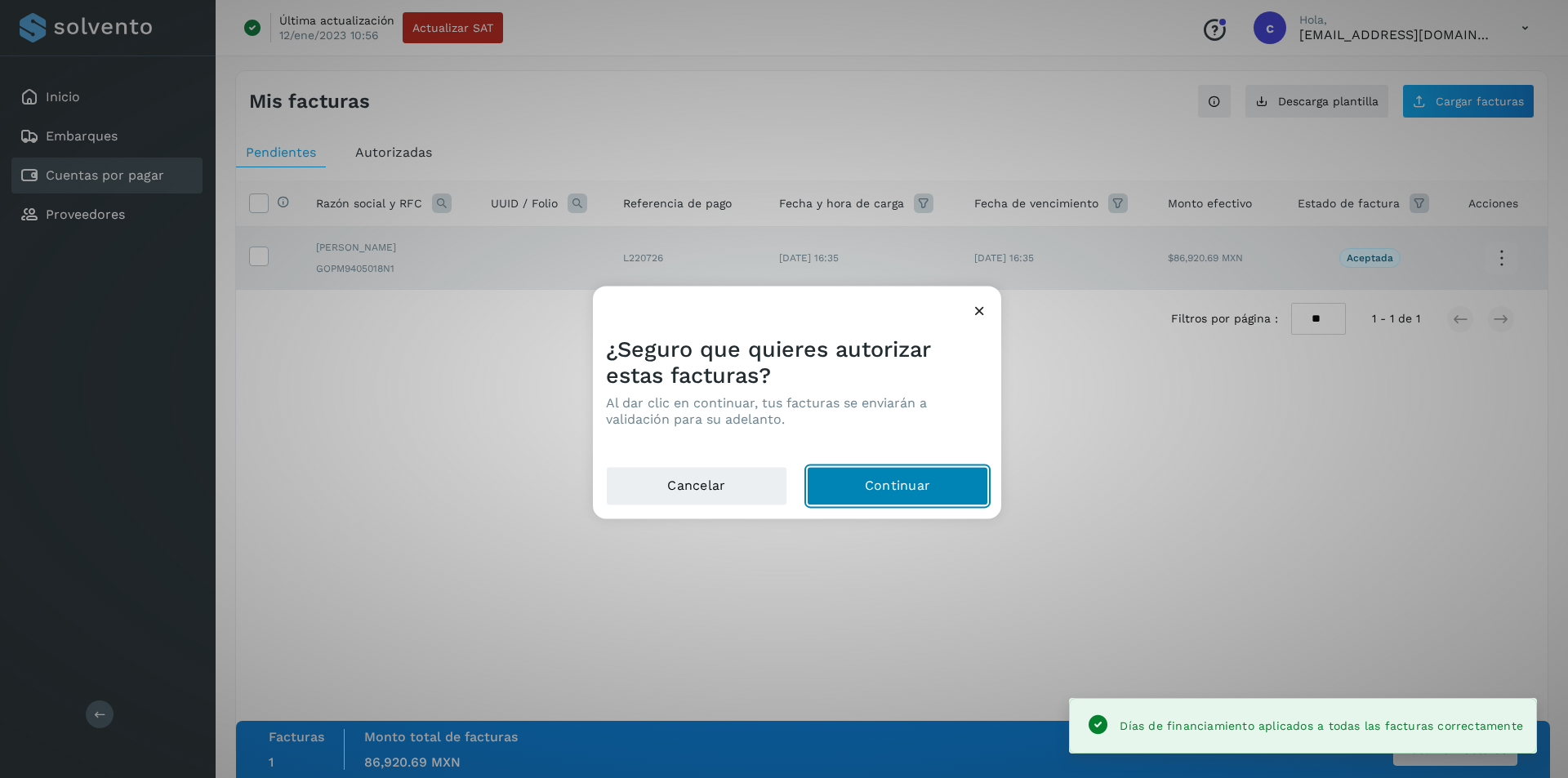
click at [937, 476] on button "Continuar" at bounding box center [897, 485] width 181 height 40
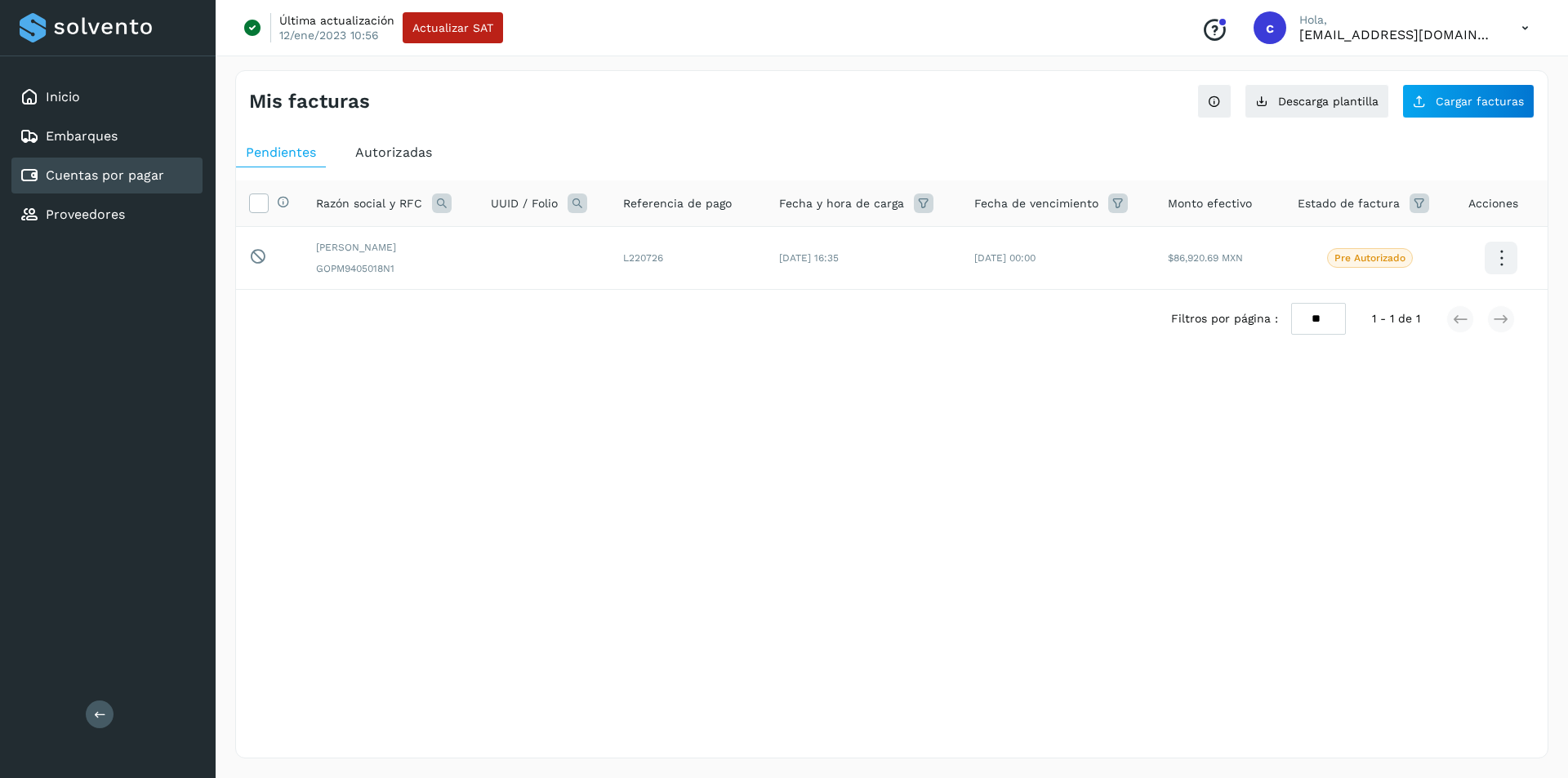
click at [397, 157] on span "Autorizadas" at bounding box center [393, 152] width 77 height 16
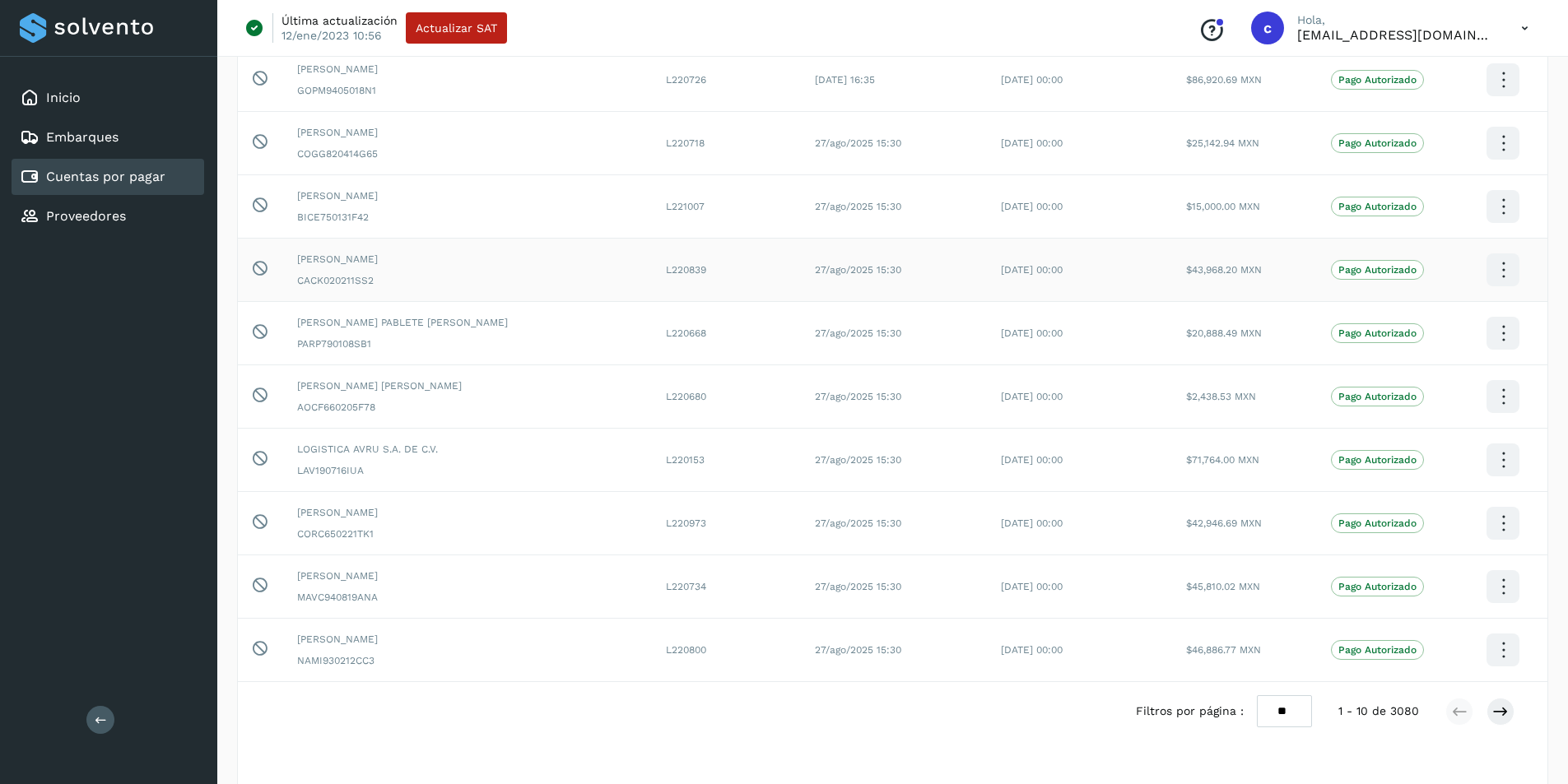
scroll to position [179, 0]
